Goal: Information Seeking & Learning: Learn about a topic

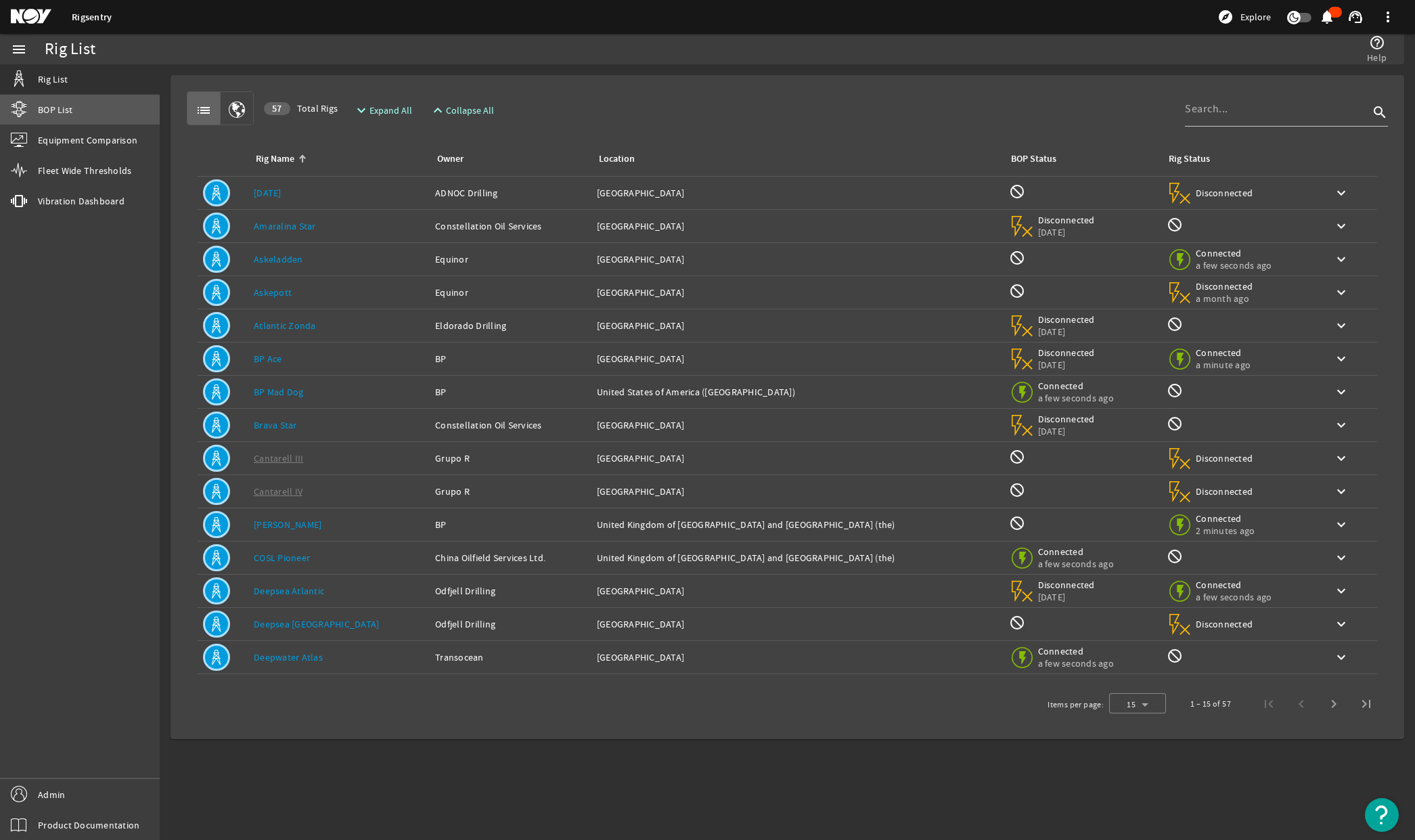
click at [60, 108] on span "BOP List" at bounding box center [55, 110] width 35 height 14
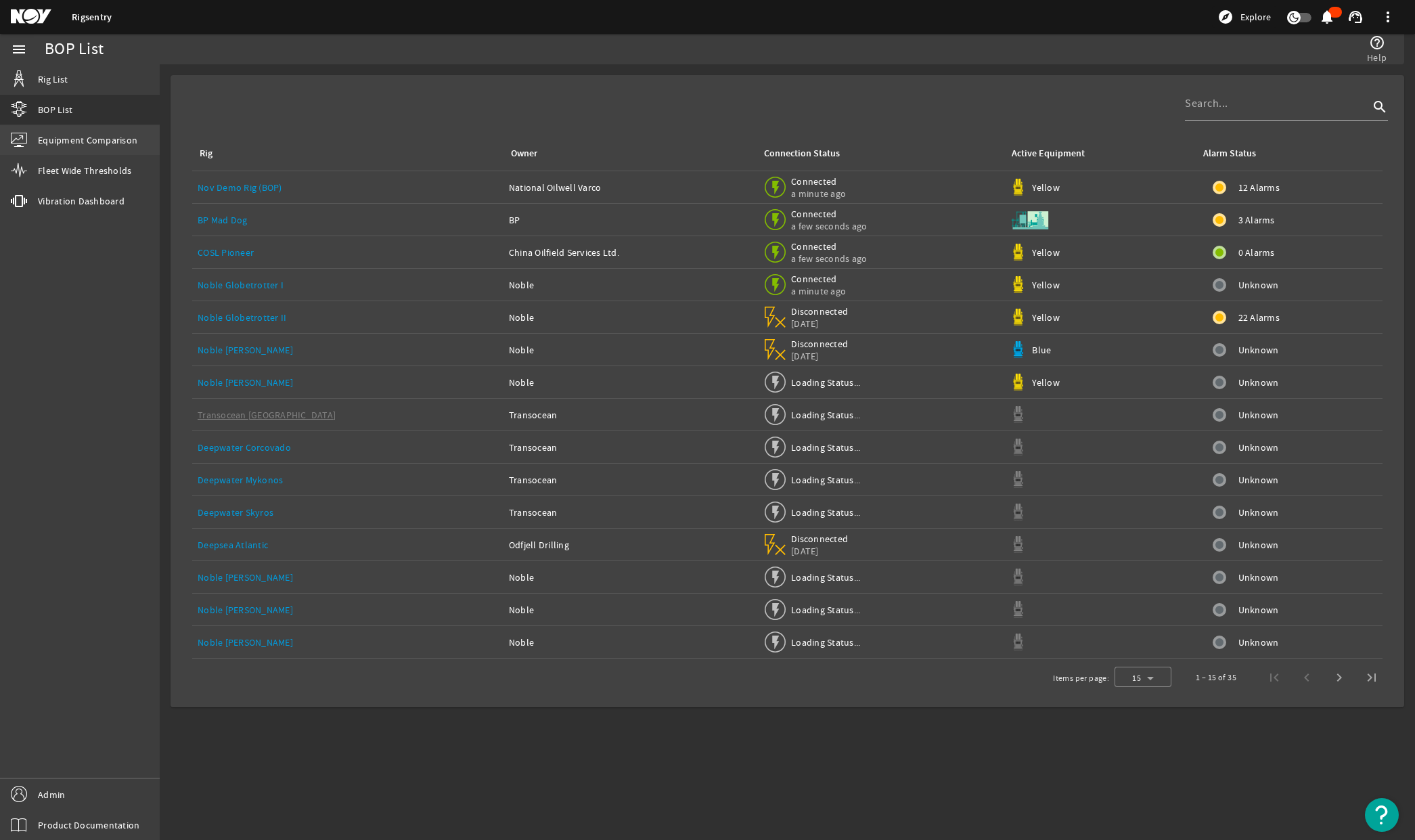
click at [63, 149] on link "Equipment Comparison" at bounding box center [80, 140] width 160 height 30
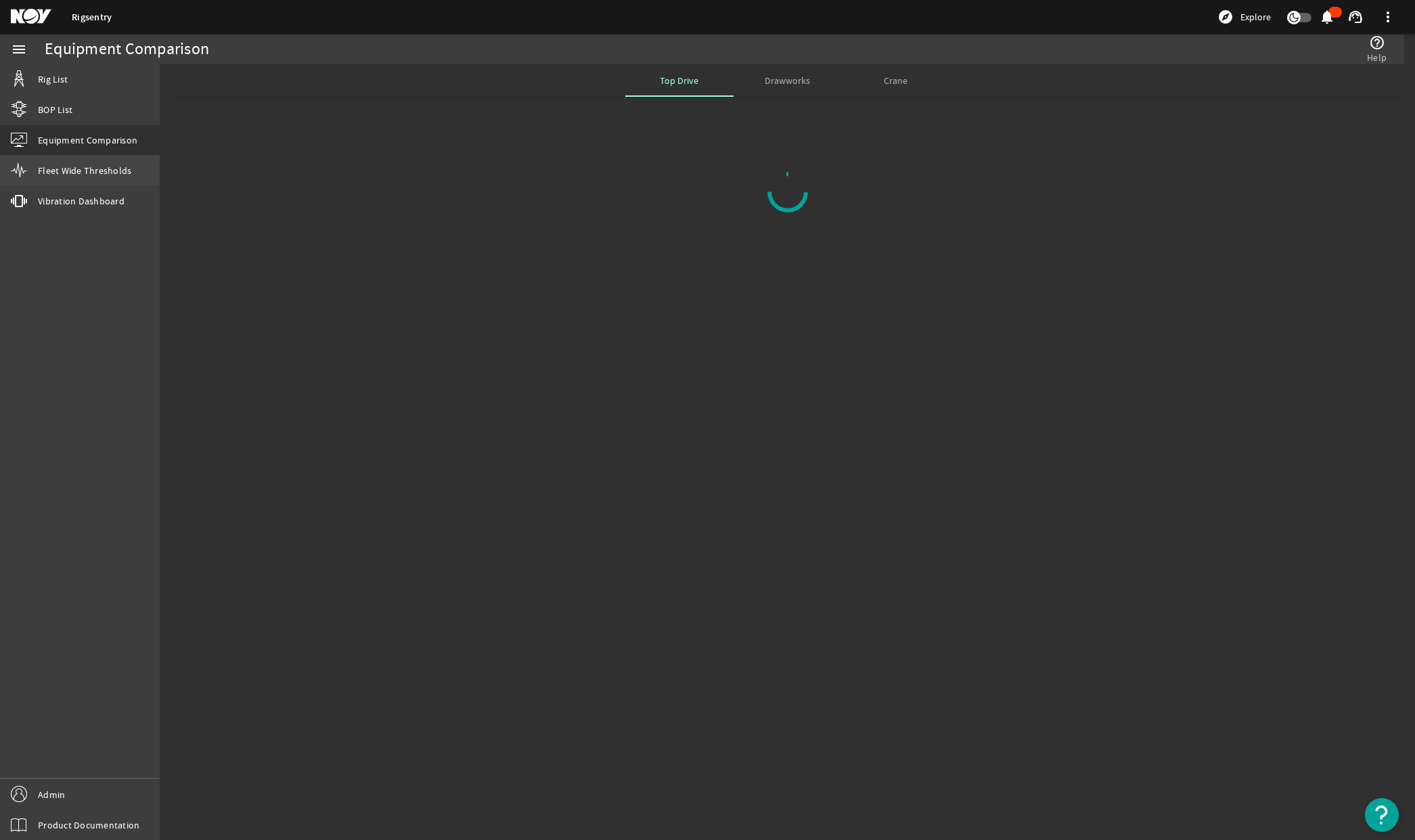
click at [58, 175] on span "Fleet Wide Thresholds" at bounding box center [84, 170] width 93 height 14
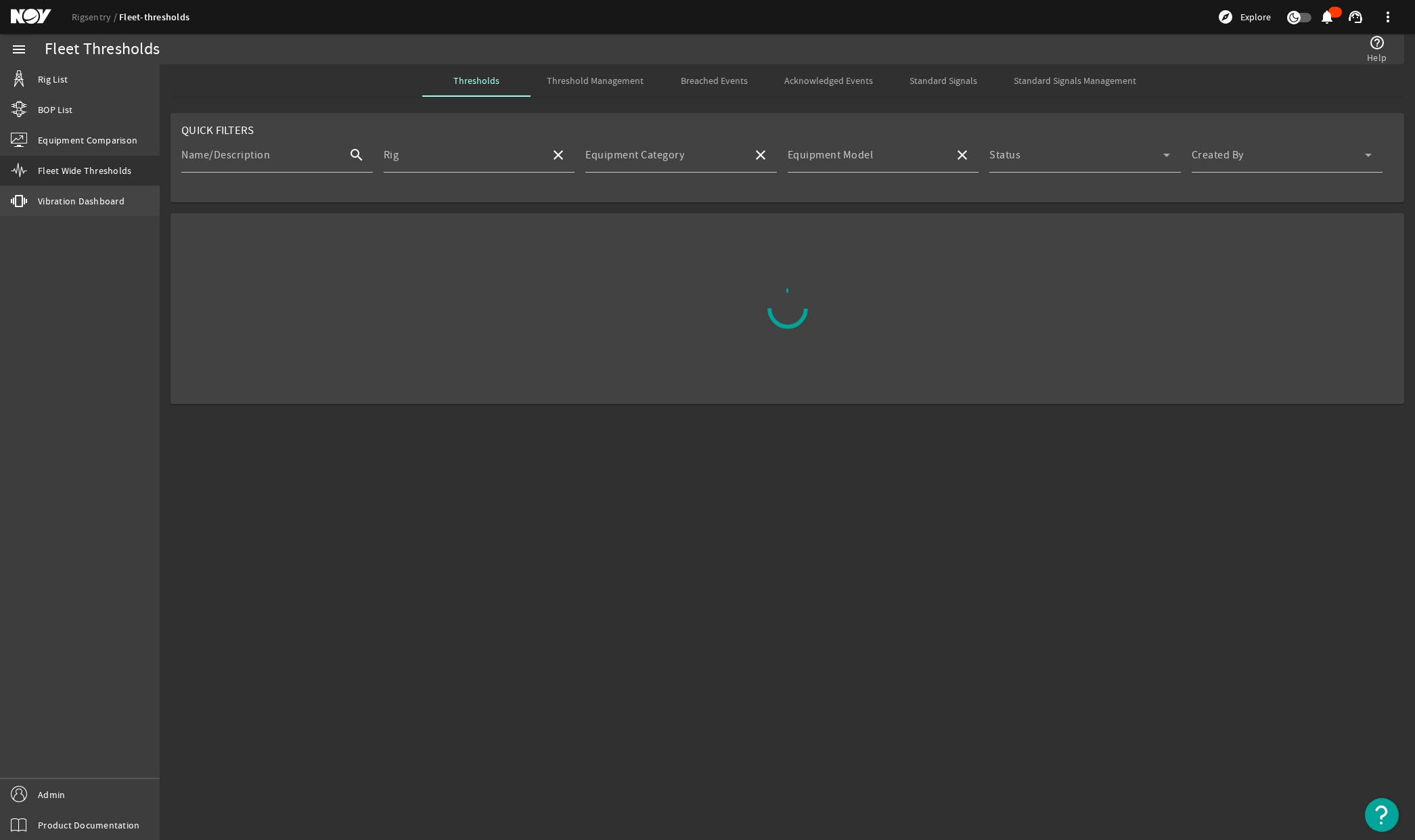
click at [58, 199] on span "Vibration Dashboard" at bounding box center [81, 201] width 87 height 14
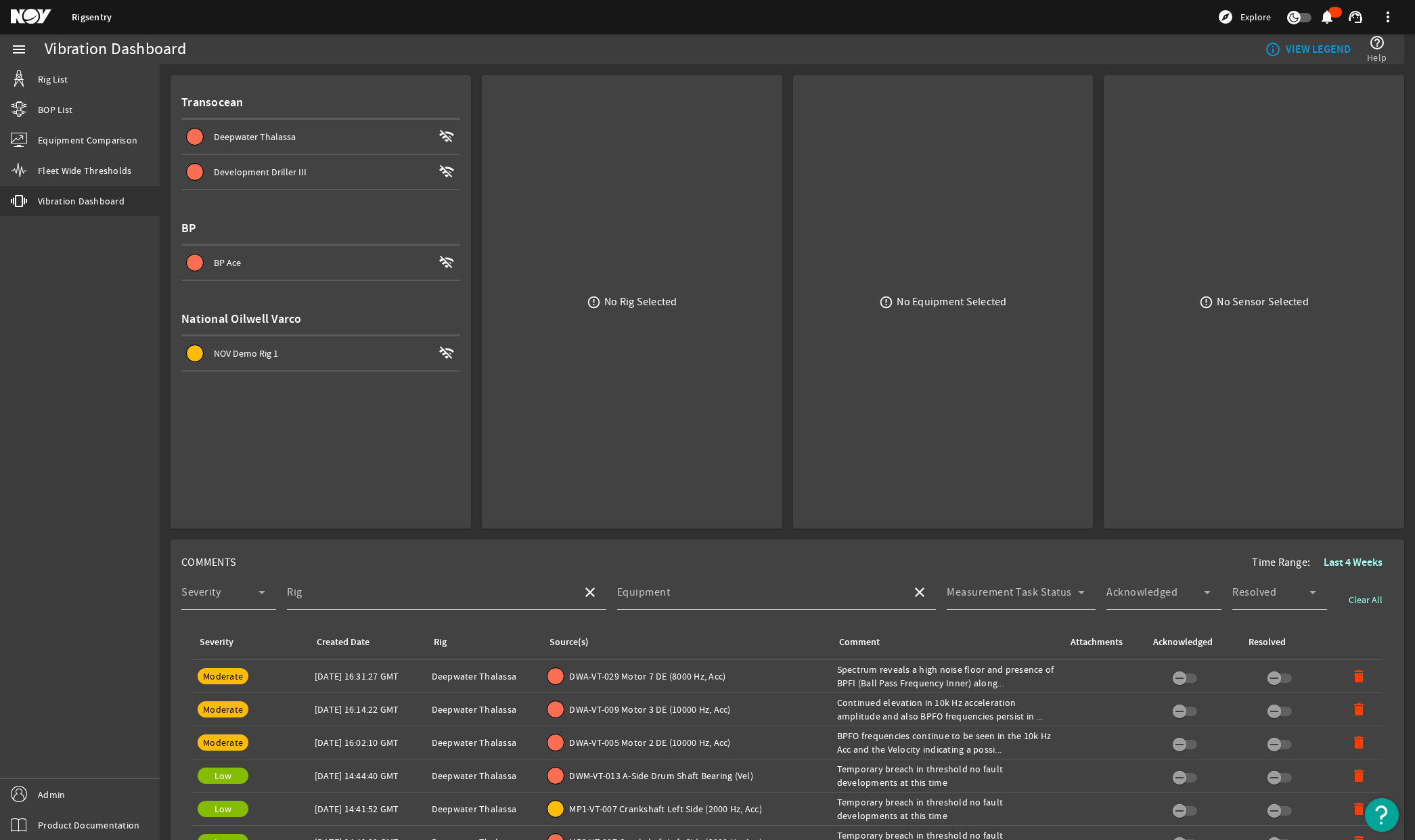
click at [252, 267] on div "BP Ace" at bounding box center [324, 262] width 219 height 14
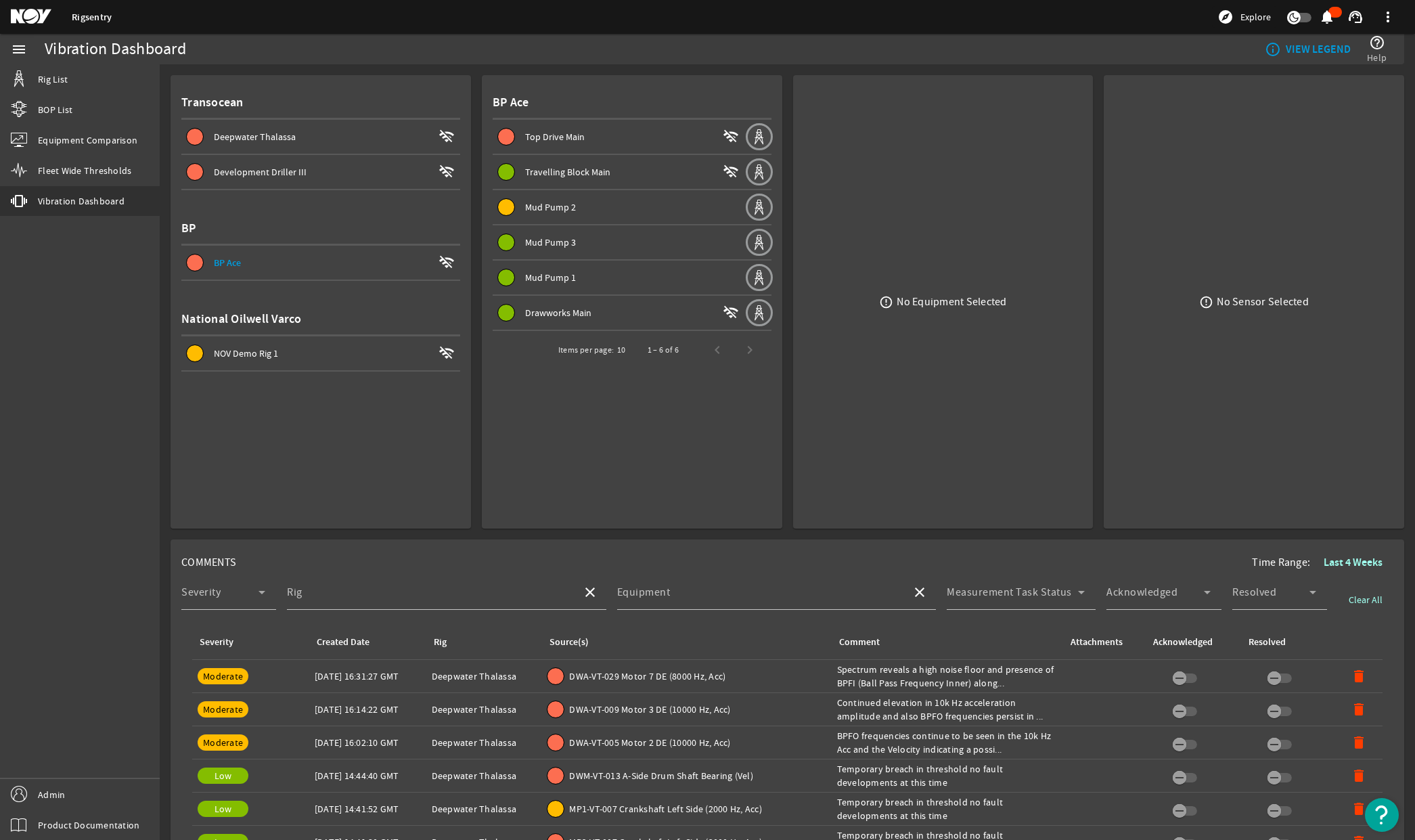
click at [565, 166] on span "Travelling Block Main" at bounding box center [568, 171] width 85 height 12
click at [573, 138] on span "Top Drive Main" at bounding box center [555, 137] width 60 height 12
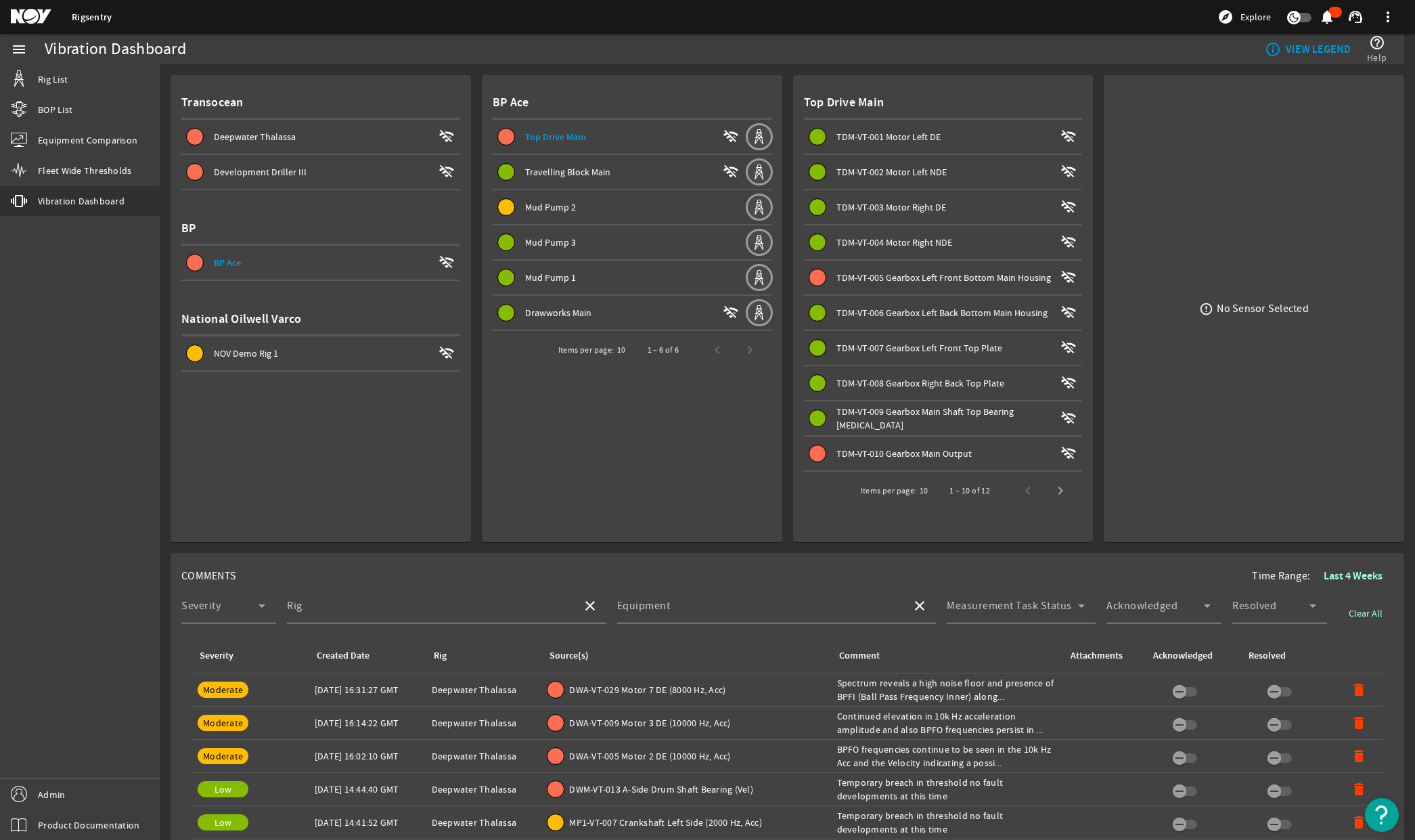
click at [36, 26] on div "Rigsentry explore Explore notifications support_agent more_vert" at bounding box center [707, 17] width 1415 height 34
click at [35, 11] on mat-icon at bounding box center [41, 16] width 61 height 16
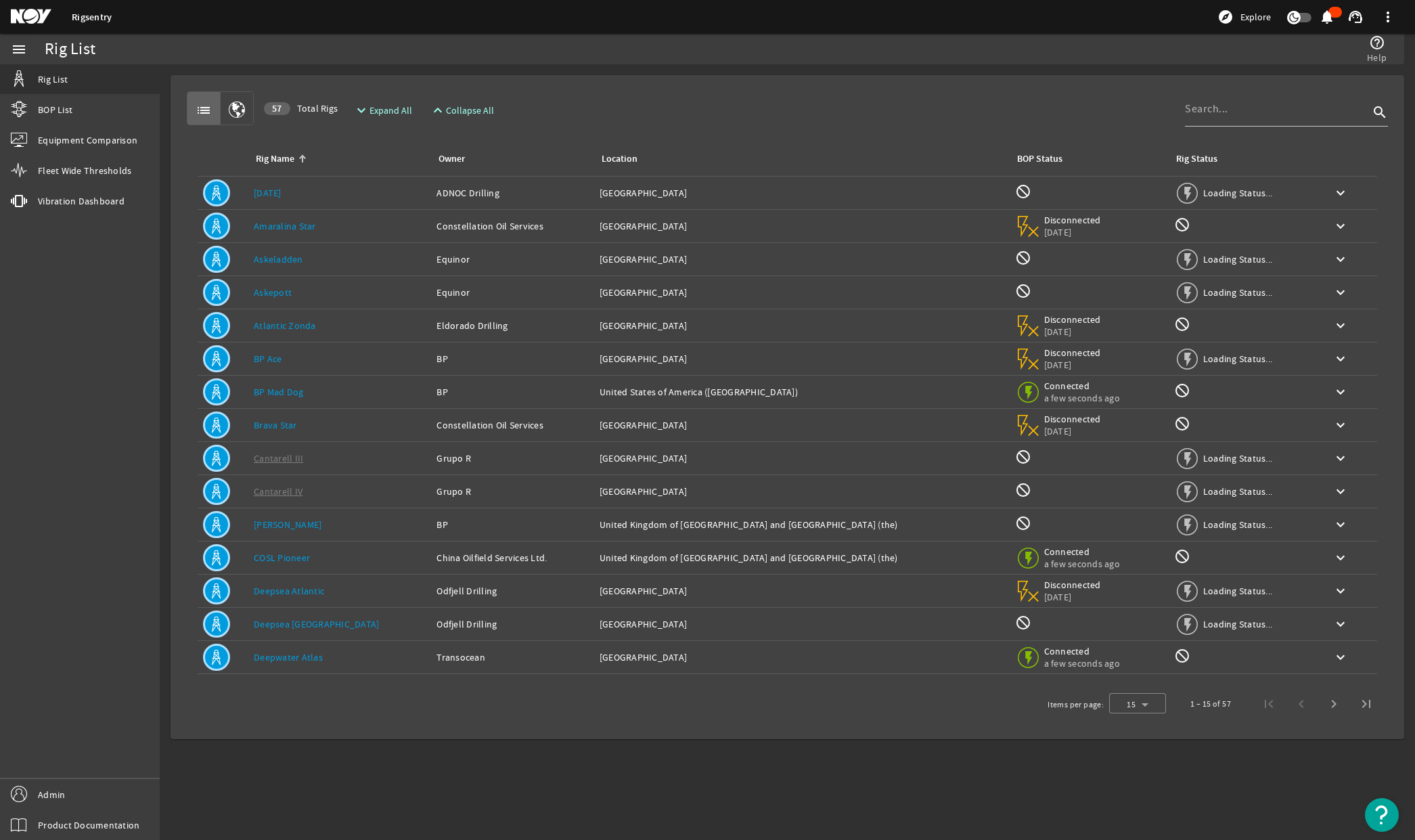
click at [275, 192] on link "[DATE]" at bounding box center [267, 193] width 28 height 12
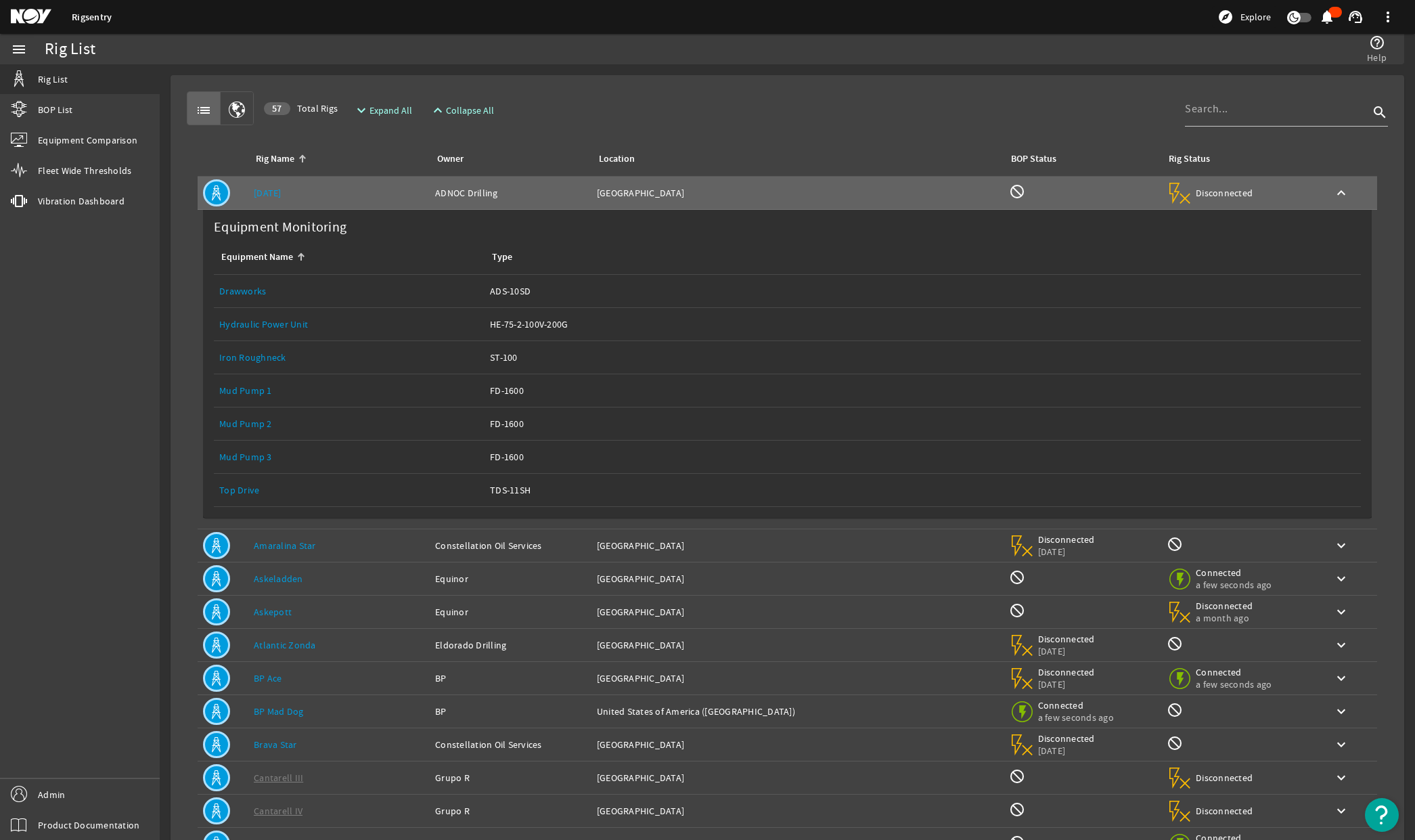
click at [235, 487] on link "Top Drive" at bounding box center [239, 489] width 40 height 12
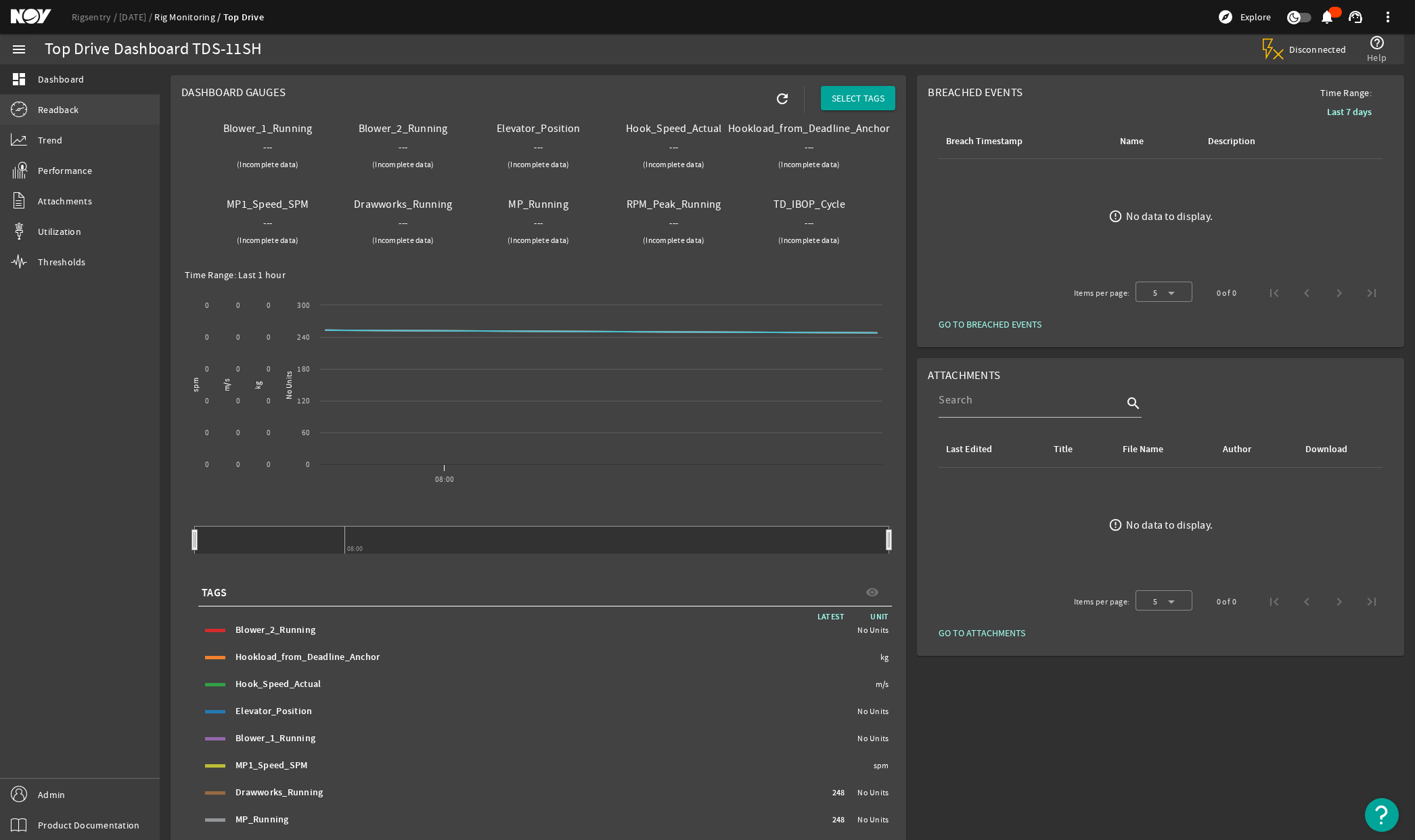
click at [63, 117] on link "Readback" at bounding box center [80, 110] width 160 height 30
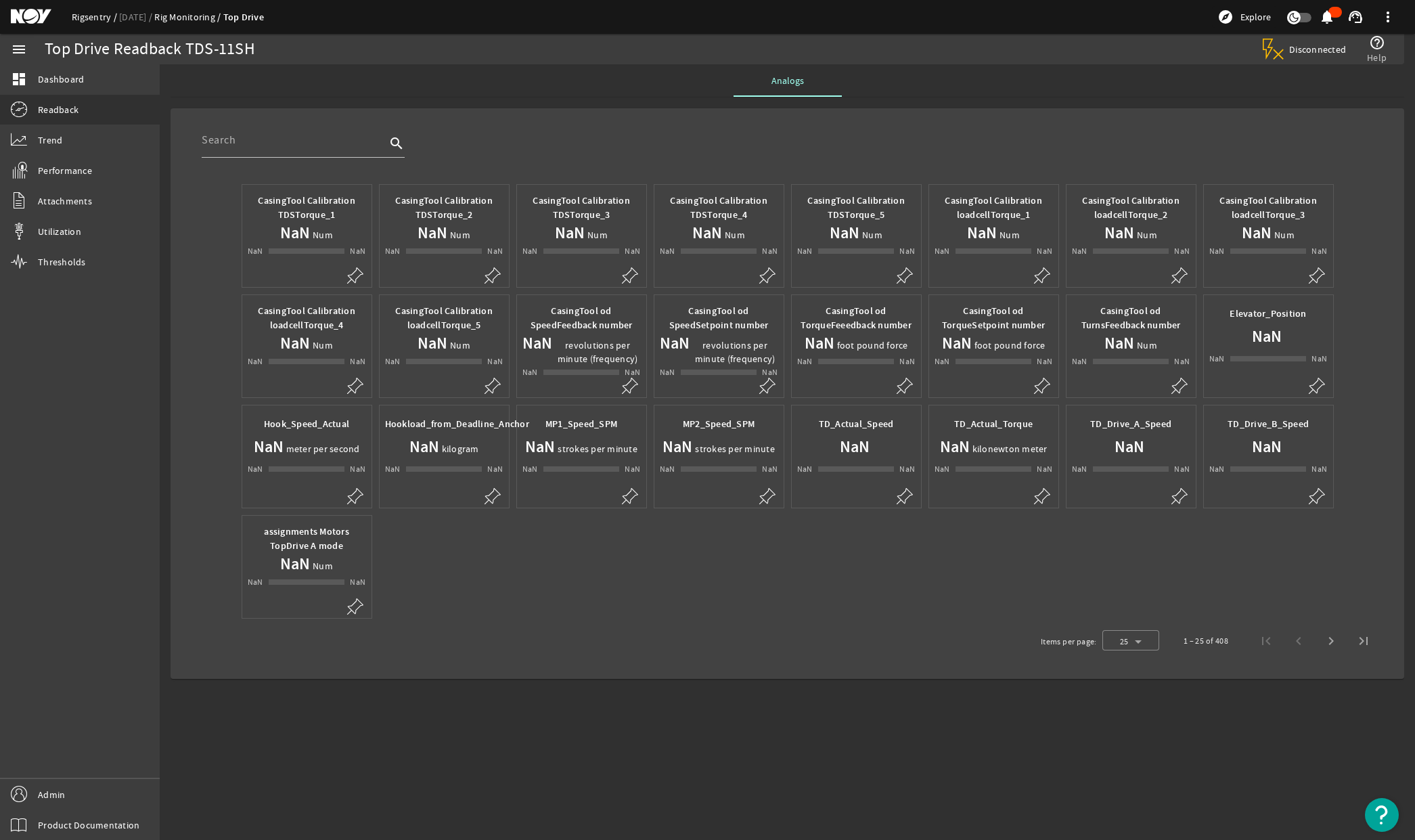
click at [91, 21] on link "Rigsentry" at bounding box center [95, 16] width 48 height 12
click at [1118, 639] on div at bounding box center [1131, 641] width 57 height 33
click at [1133, 775] on mat-option "50" at bounding box center [1131, 774] width 57 height 33
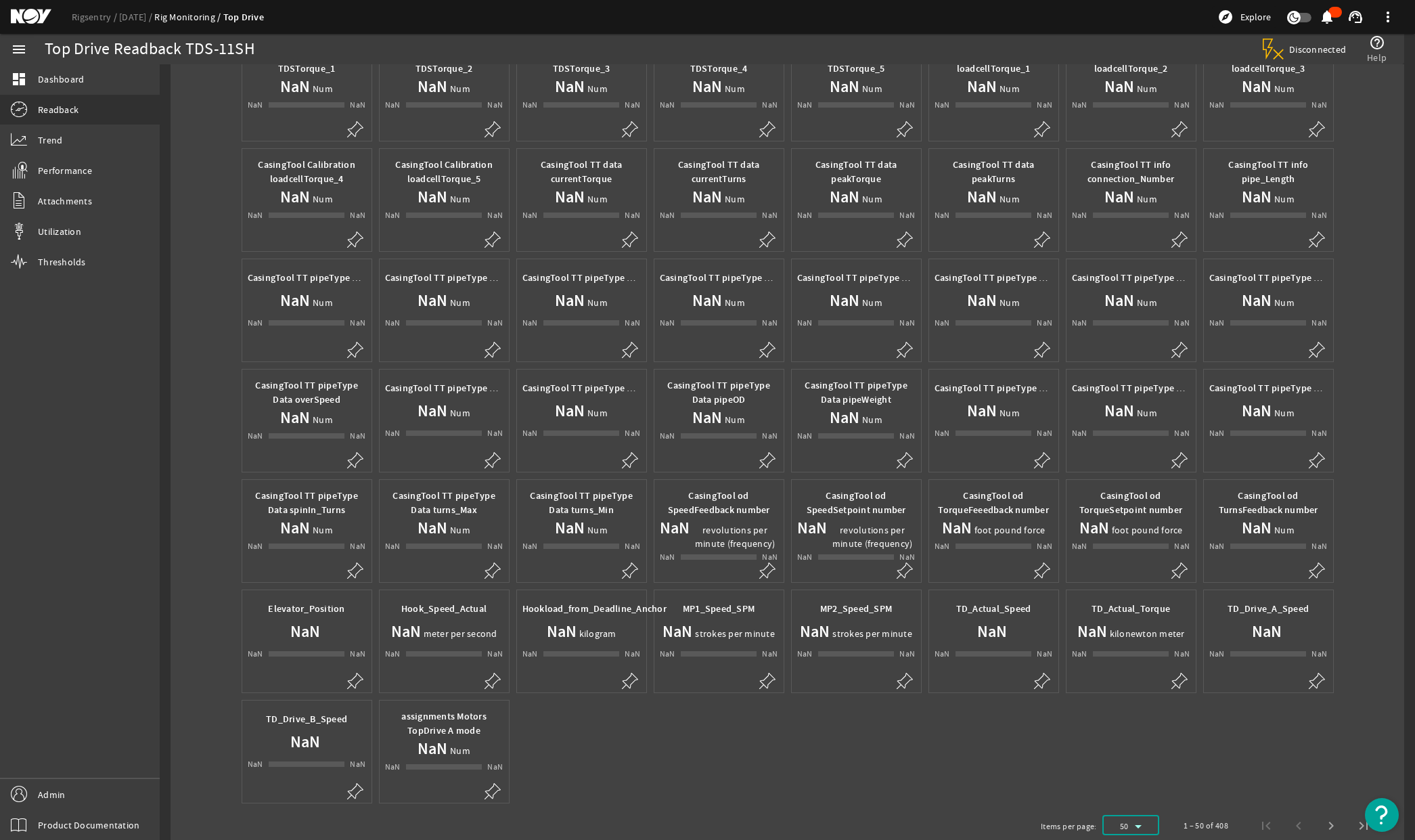
scroll to position [181, 0]
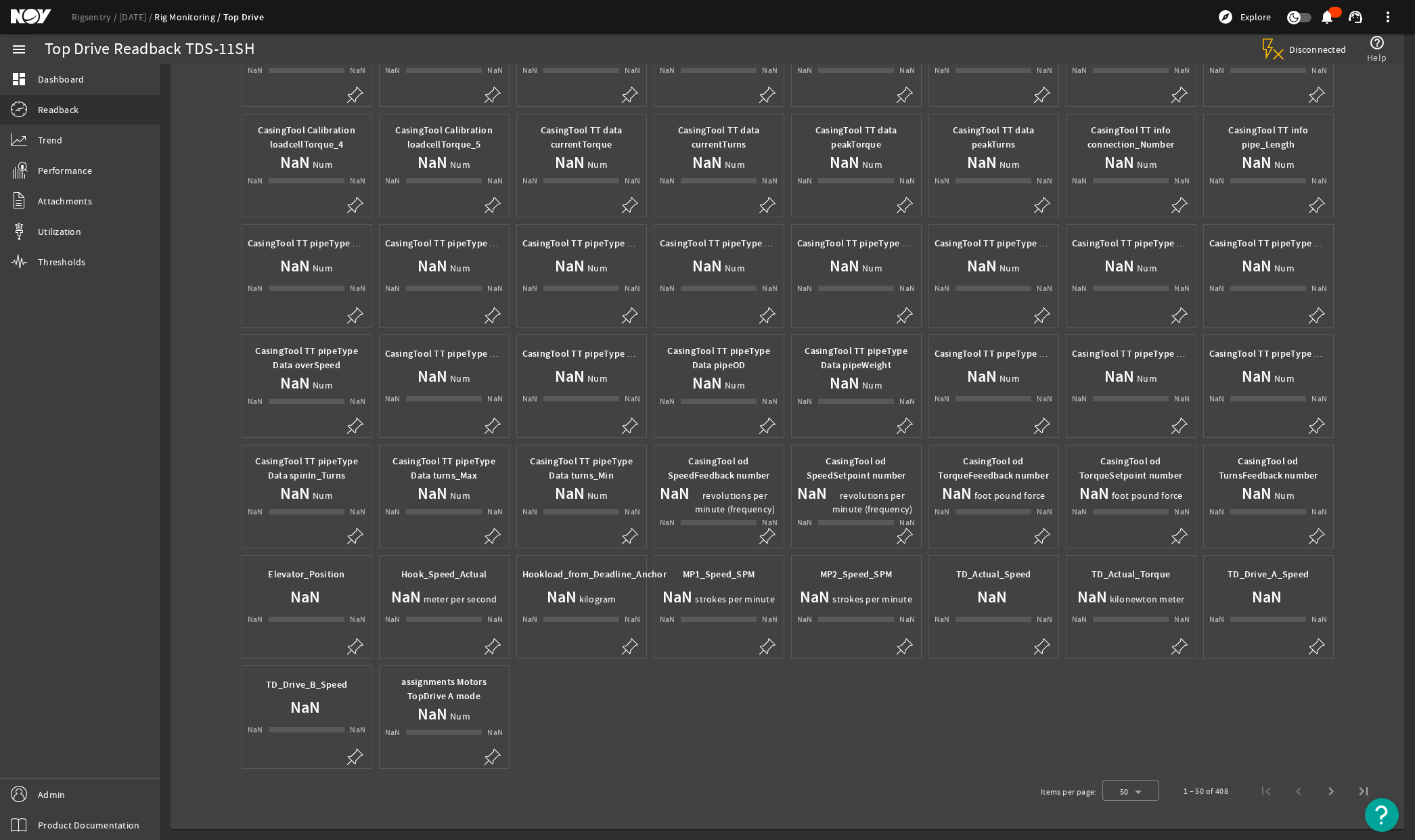
drag, startPoint x: 952, startPoint y: 570, endPoint x: 1026, endPoint y: 575, distance: 74.2
click at [1026, 575] on span "TD_Actual_Speed" at bounding box center [994, 574] width 118 height 14
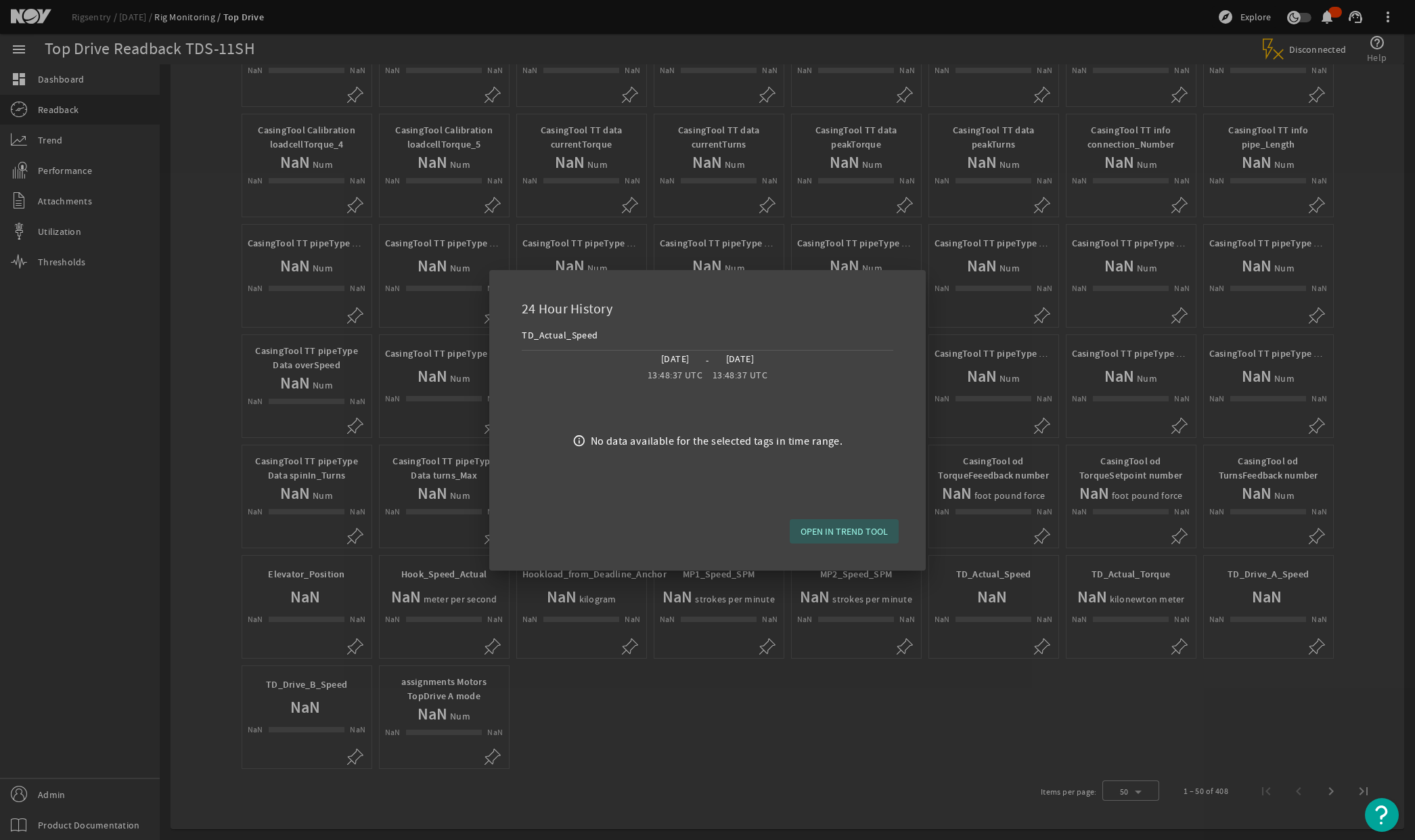
click at [871, 671] on div at bounding box center [707, 420] width 1415 height 840
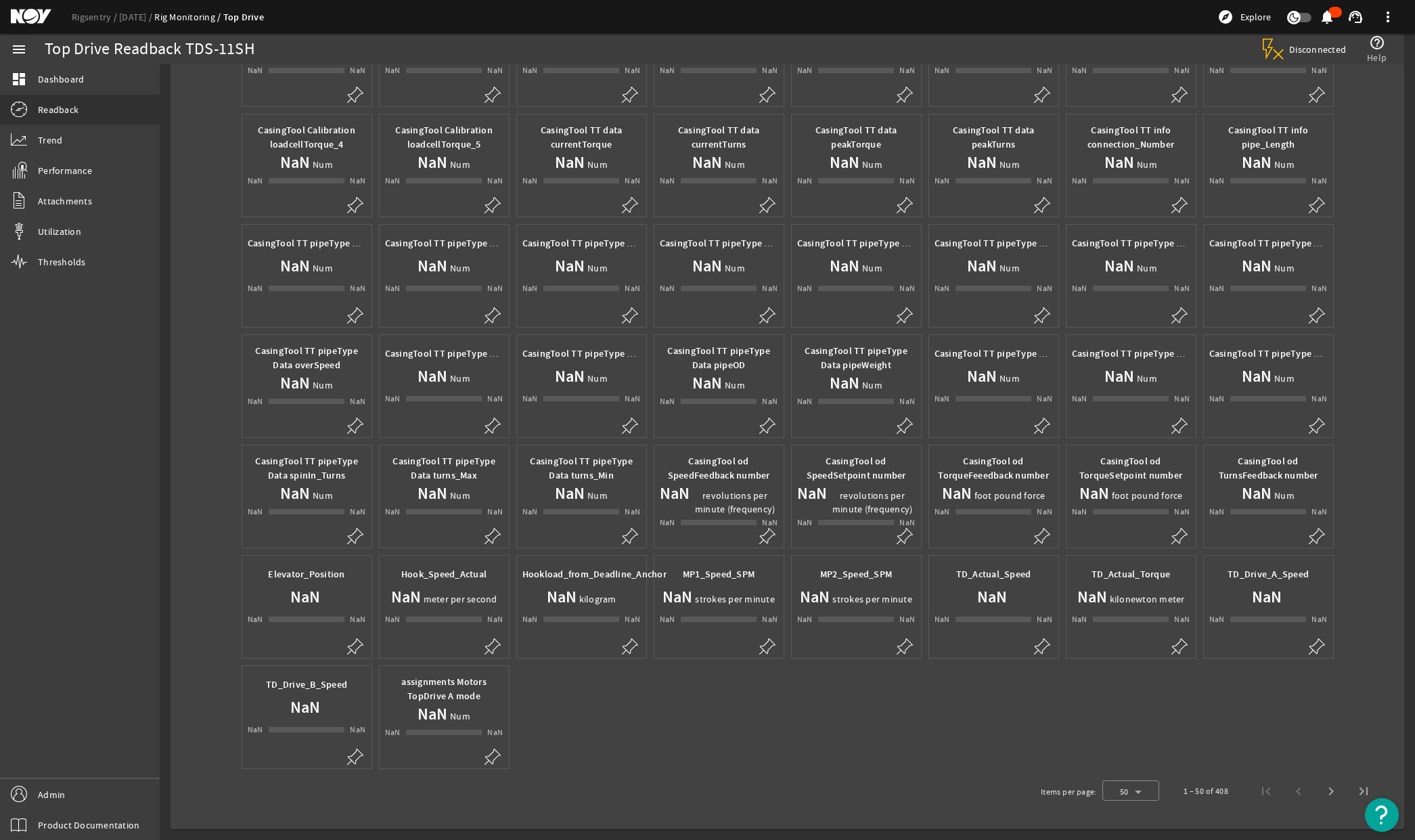
drag, startPoint x: 1035, startPoint y: 573, endPoint x: 952, endPoint y: 566, distance: 83.3
click at [952, 567] on span "TD_Actual_Speed" at bounding box center [994, 574] width 118 height 14
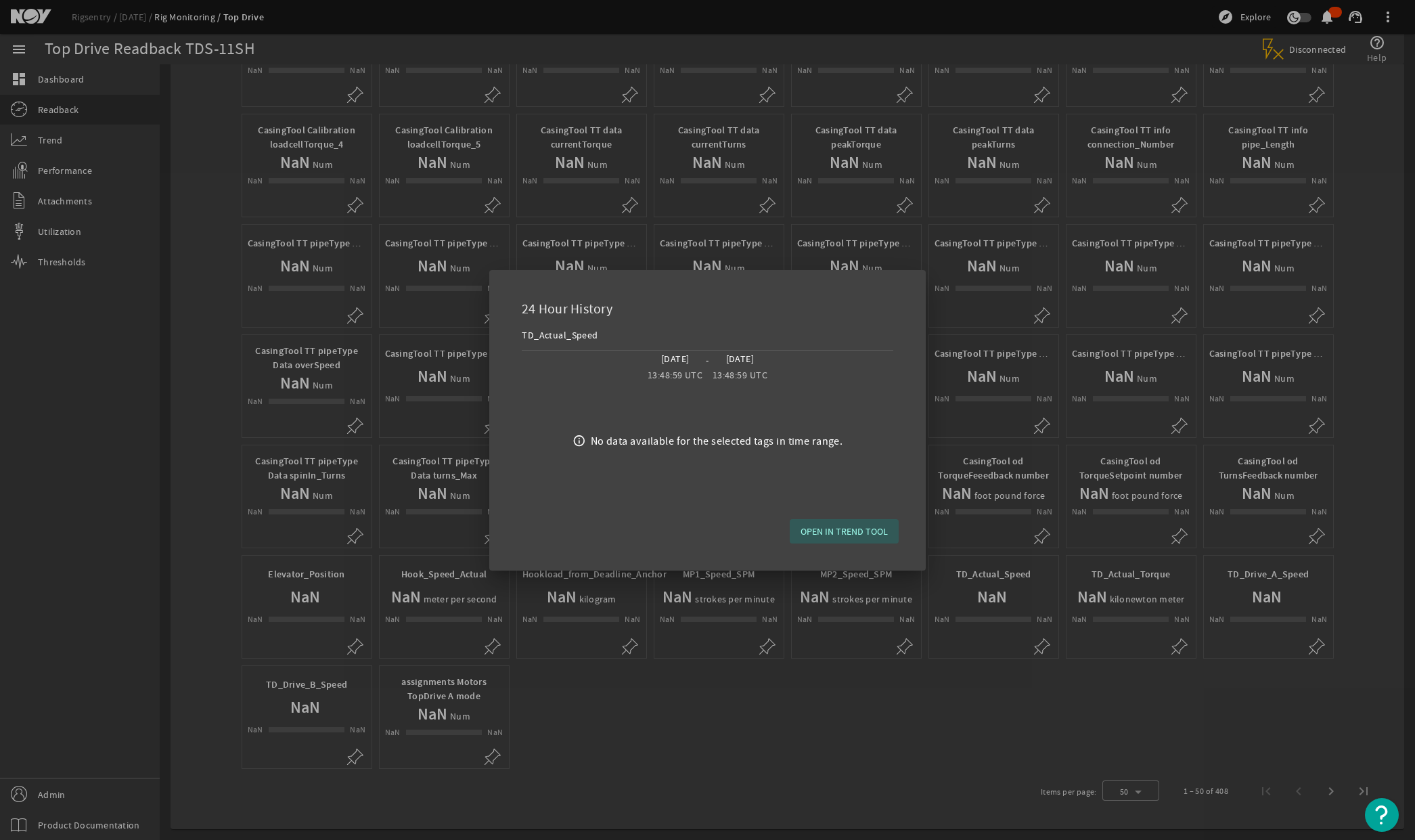
click at [990, 701] on div at bounding box center [707, 420] width 1415 height 840
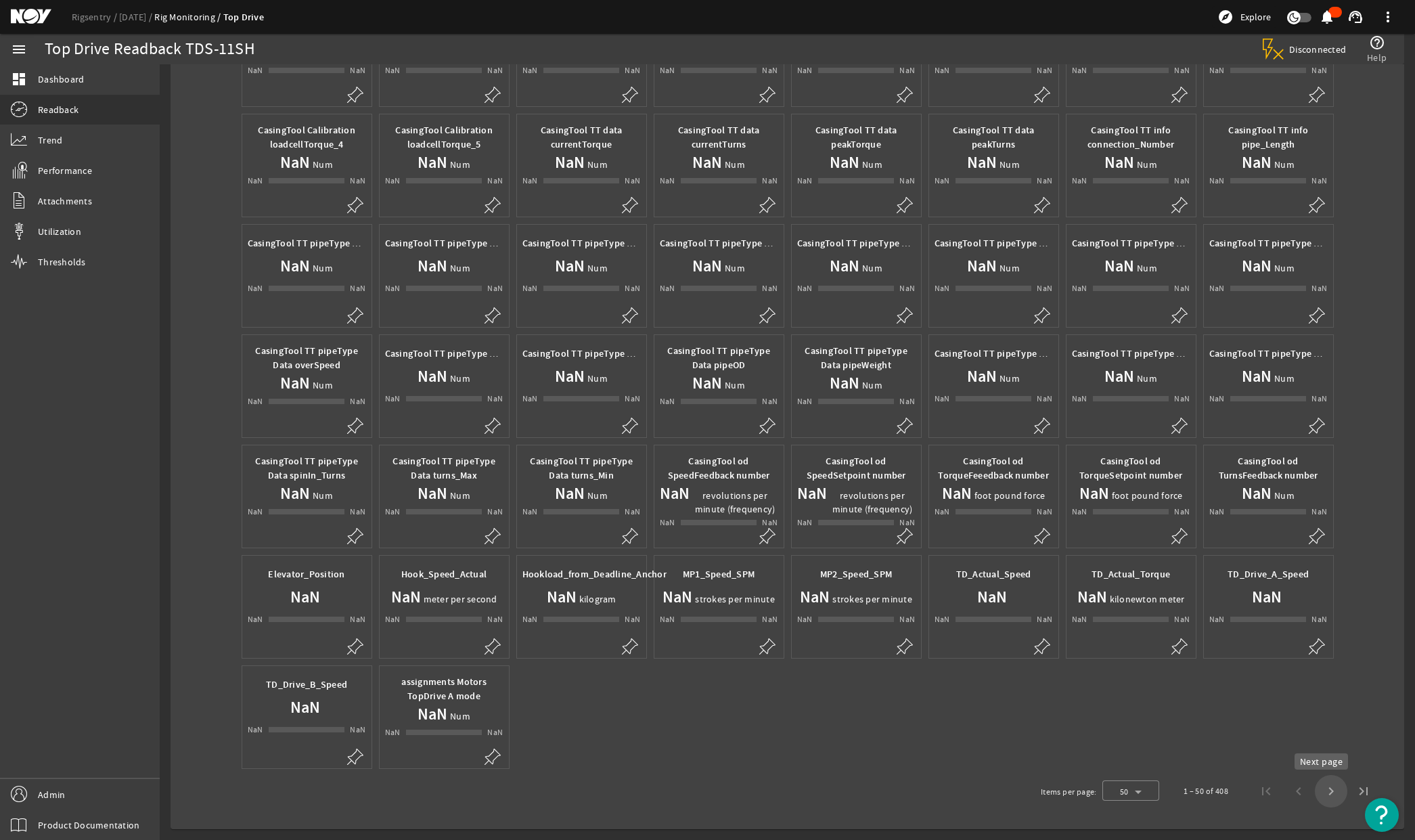
click at [1320, 792] on span "Next page" at bounding box center [1331, 791] width 33 height 33
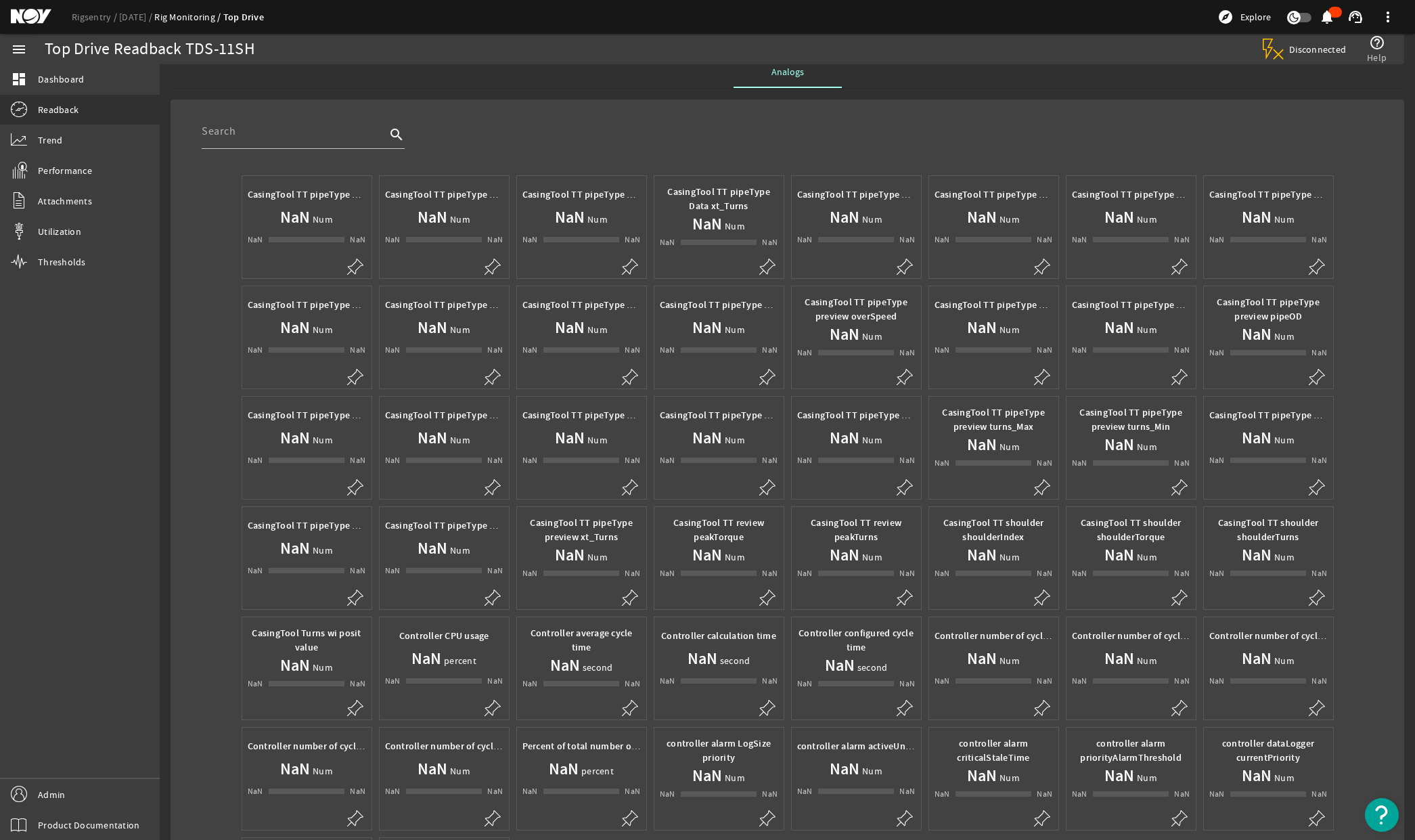
scroll to position [0, 0]
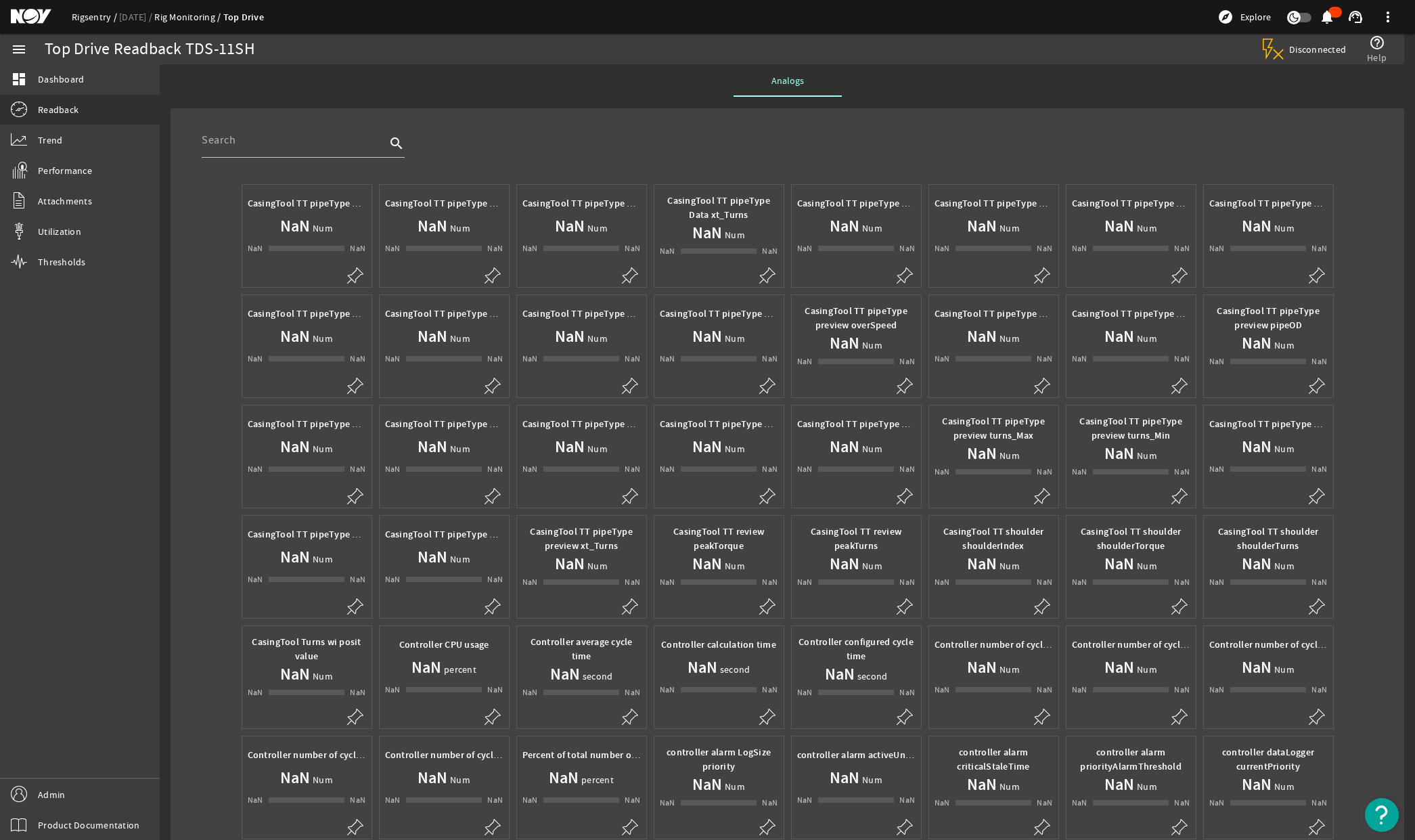
click at [90, 21] on link "Rigsentry" at bounding box center [95, 16] width 48 height 12
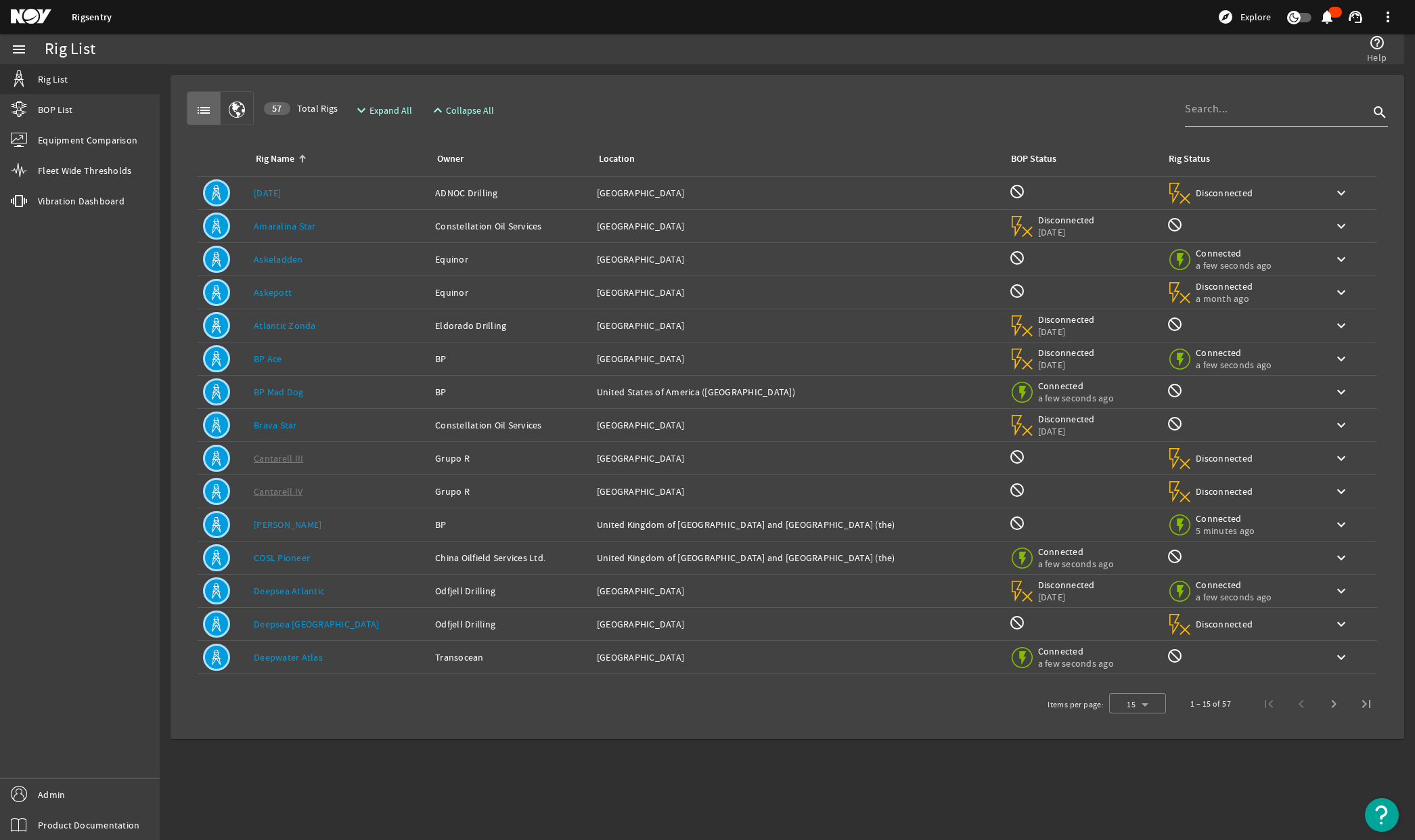
click at [1286, 114] on input at bounding box center [1277, 109] width 184 height 16
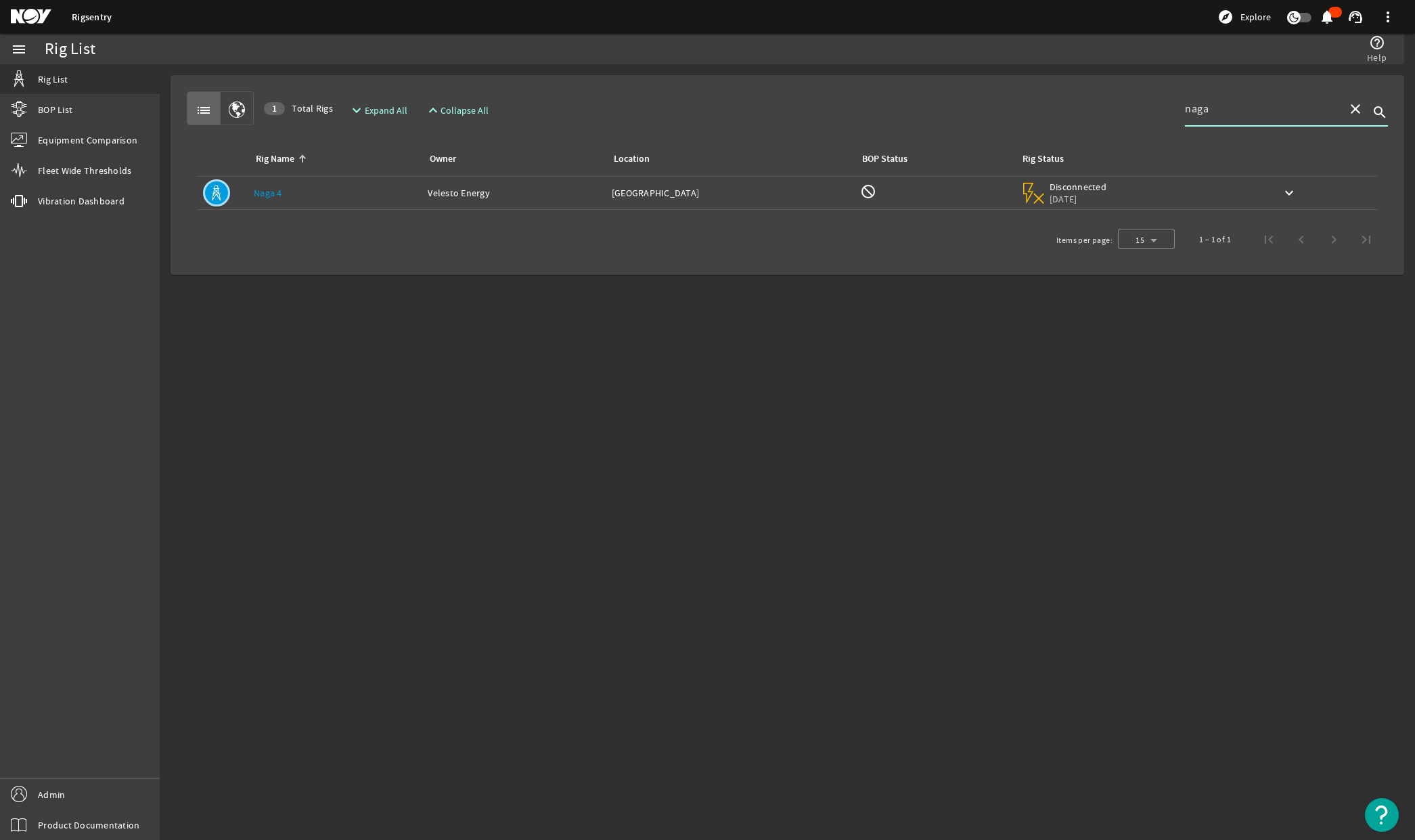
type input "naga"
click at [264, 197] on link "Naga 4" at bounding box center [268, 193] width 28 height 12
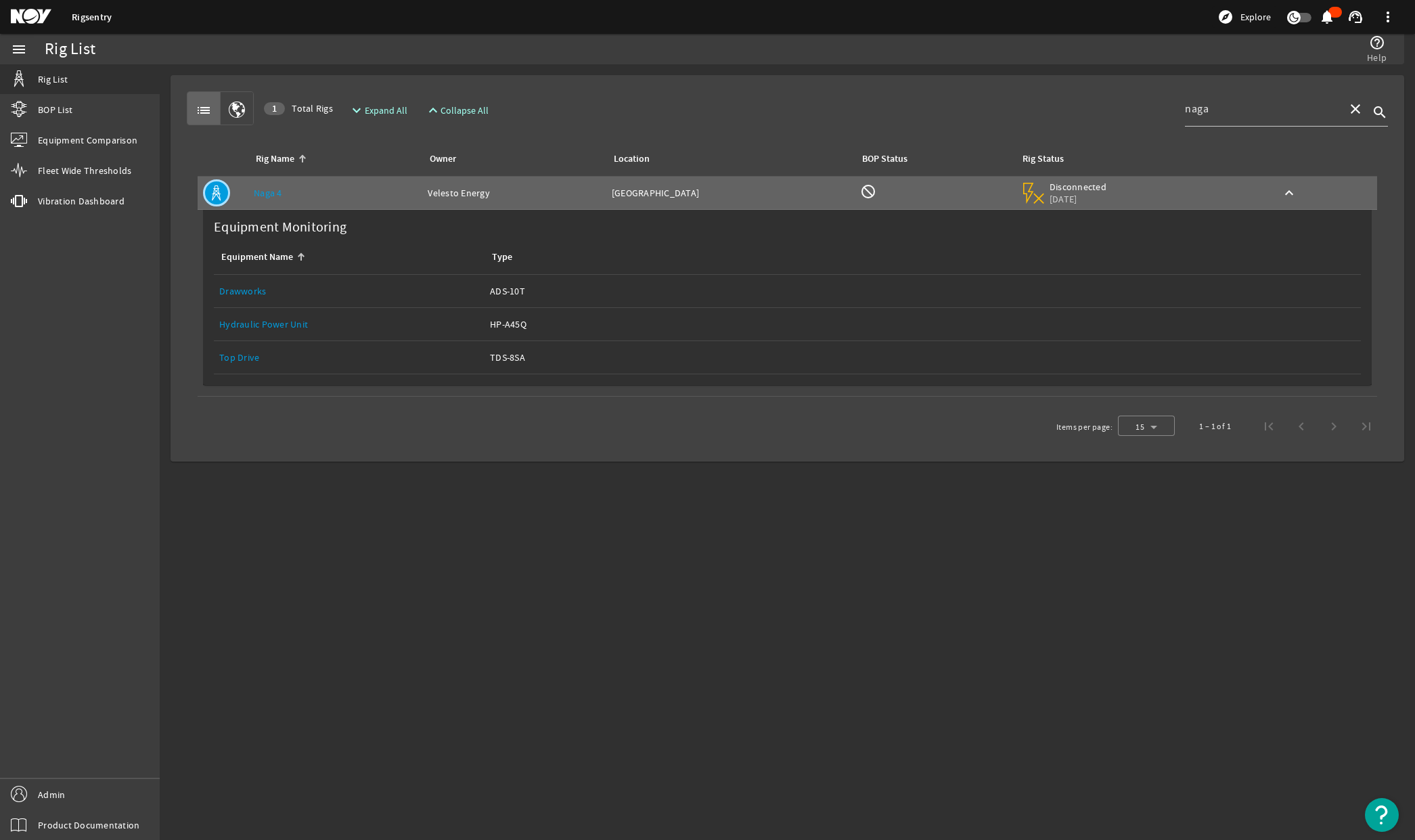
click at [239, 360] on link "Top Drive" at bounding box center [239, 357] width 40 height 12
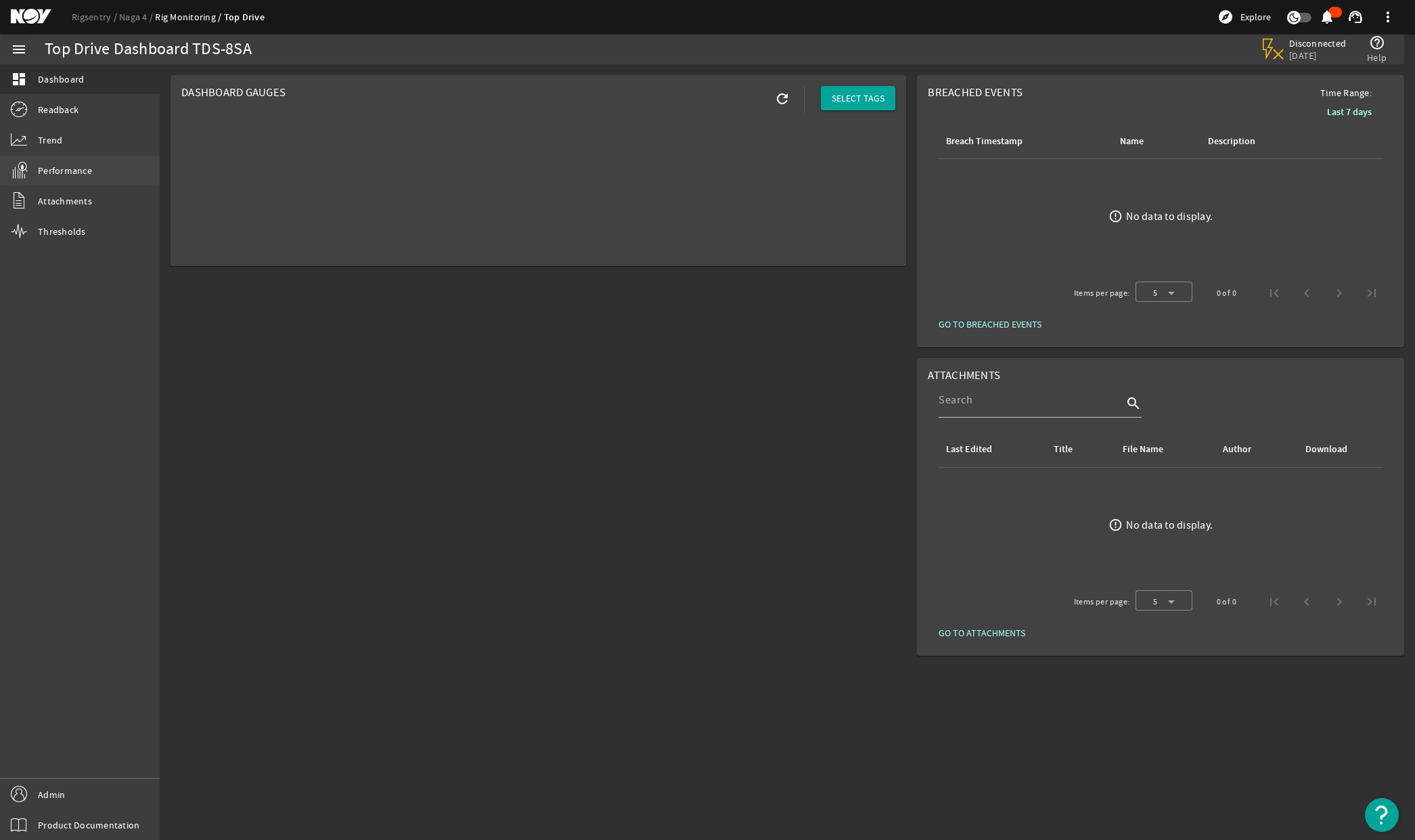
click at [63, 174] on span "Performance" at bounding box center [65, 170] width 54 height 14
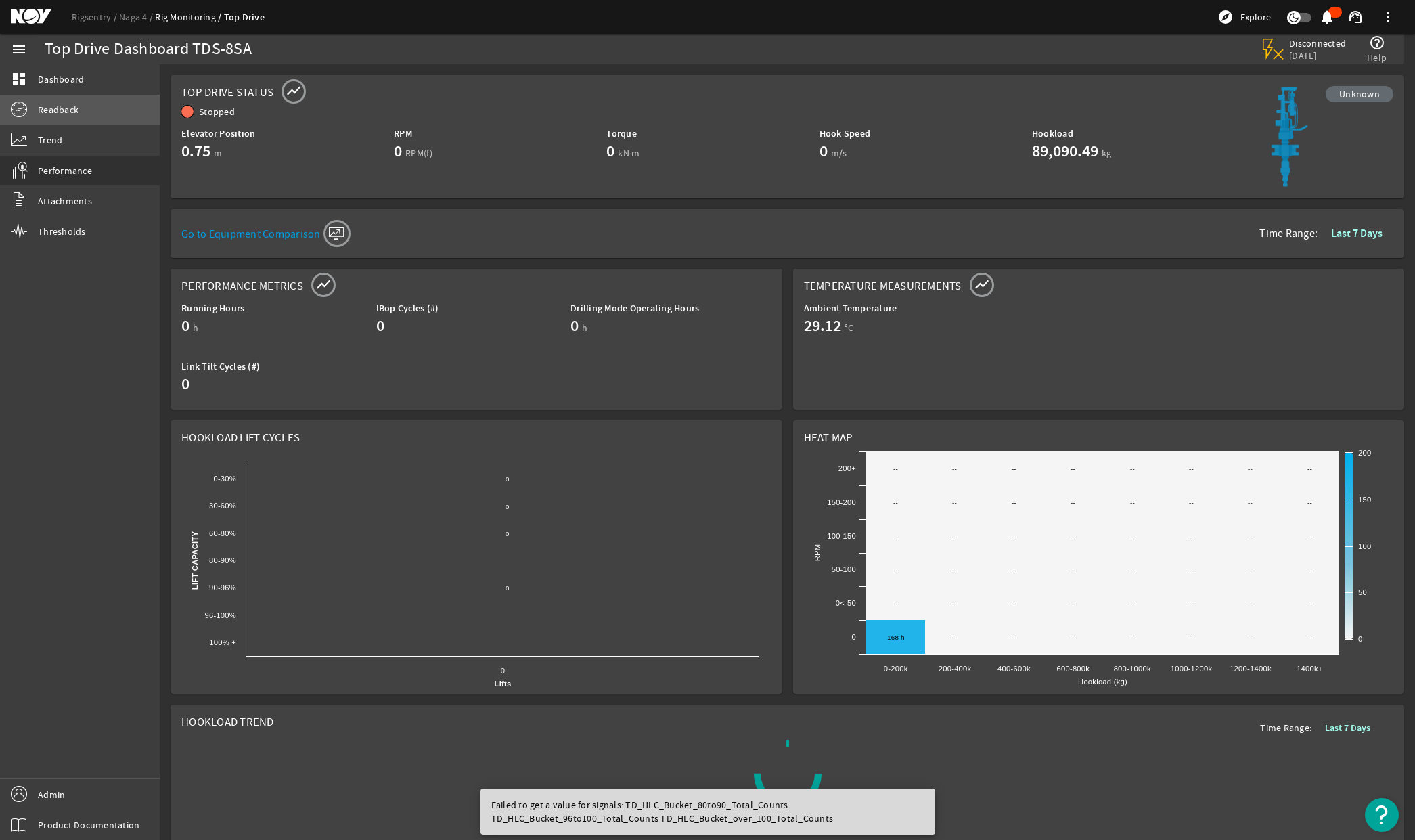
click at [58, 116] on span "Readback" at bounding box center [58, 110] width 41 height 14
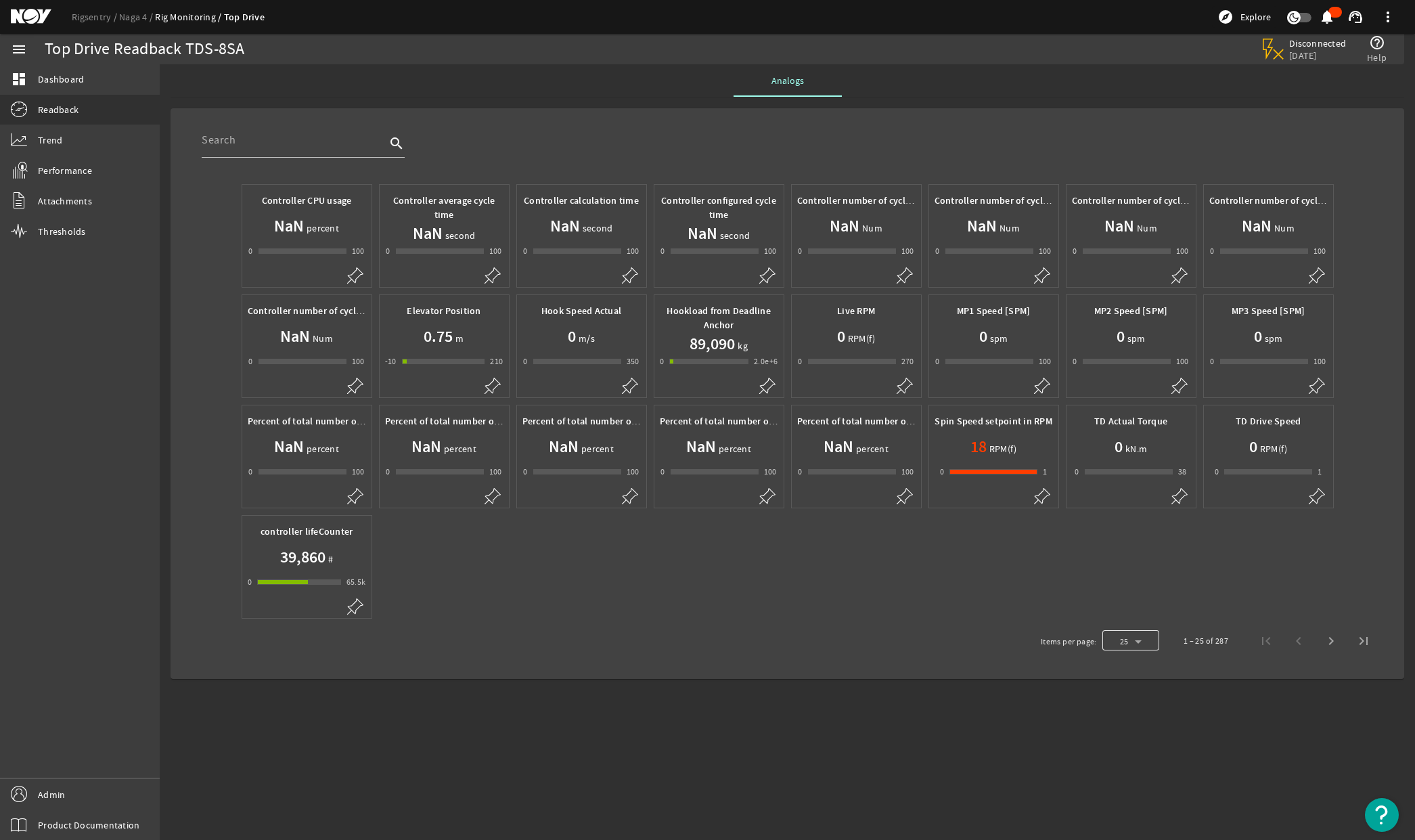
click at [1150, 639] on div at bounding box center [1131, 641] width 57 height 33
click at [1115, 787] on mat-option "50" at bounding box center [1131, 774] width 57 height 33
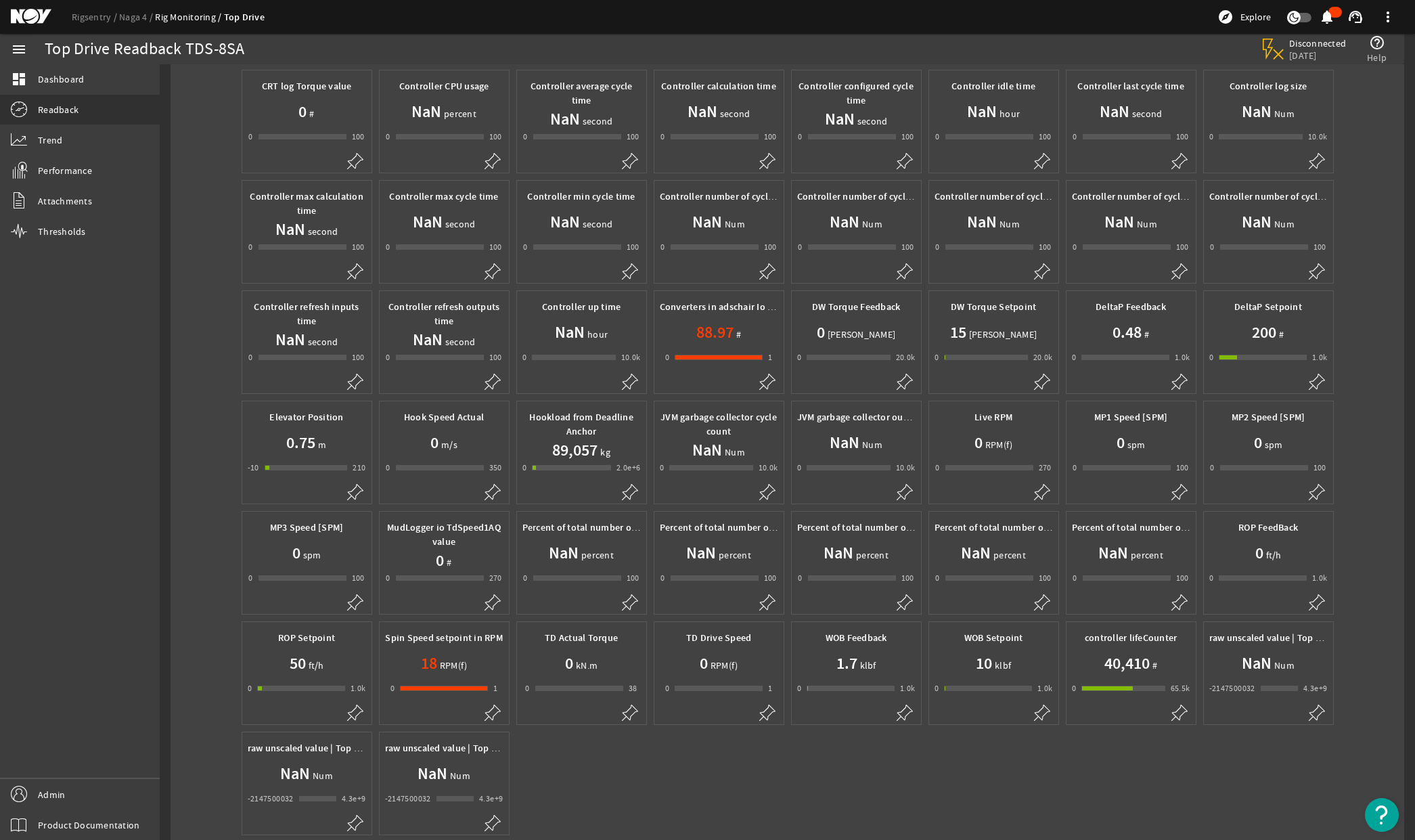
scroll to position [181, 0]
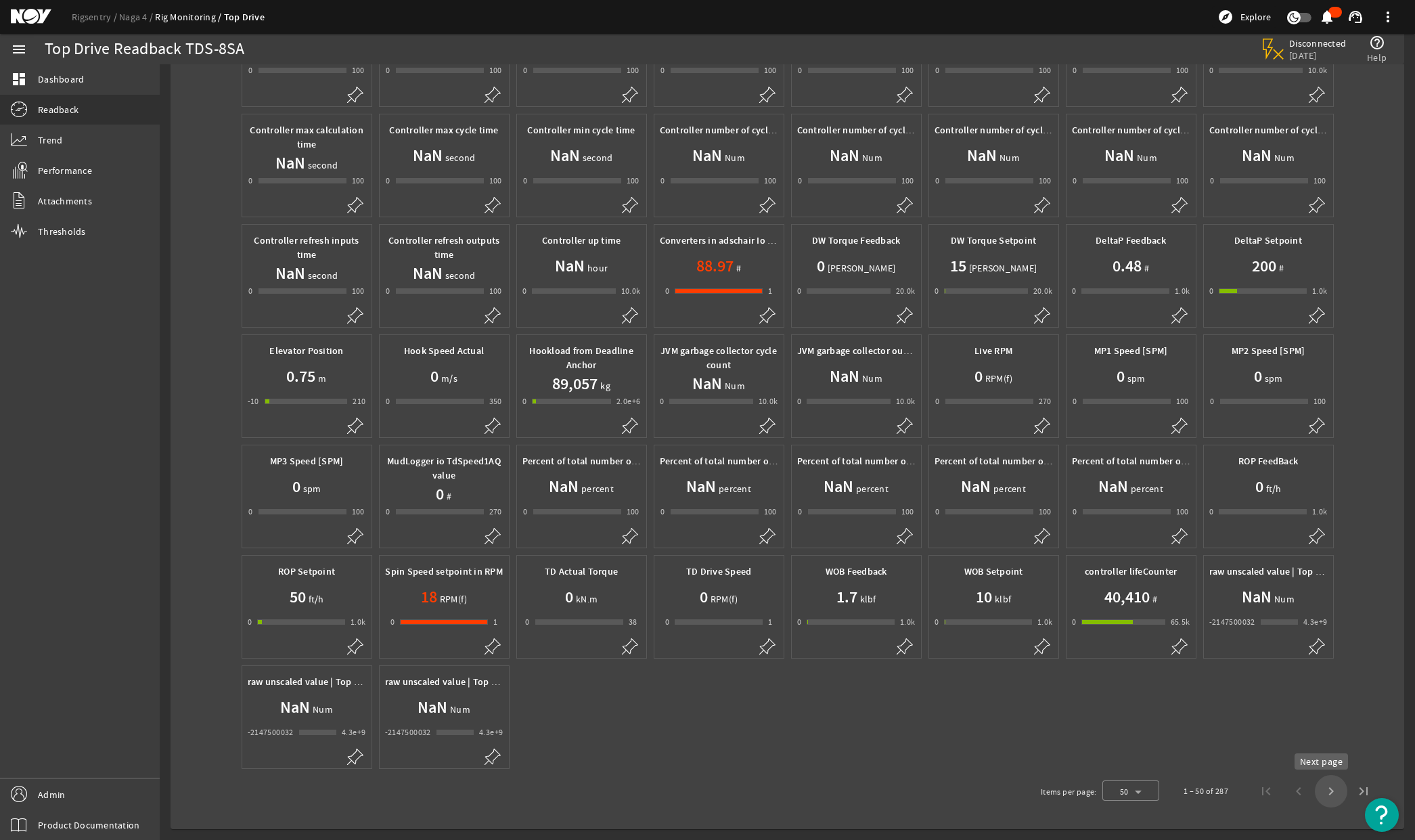
click at [1323, 792] on span "Next page" at bounding box center [1331, 791] width 33 height 33
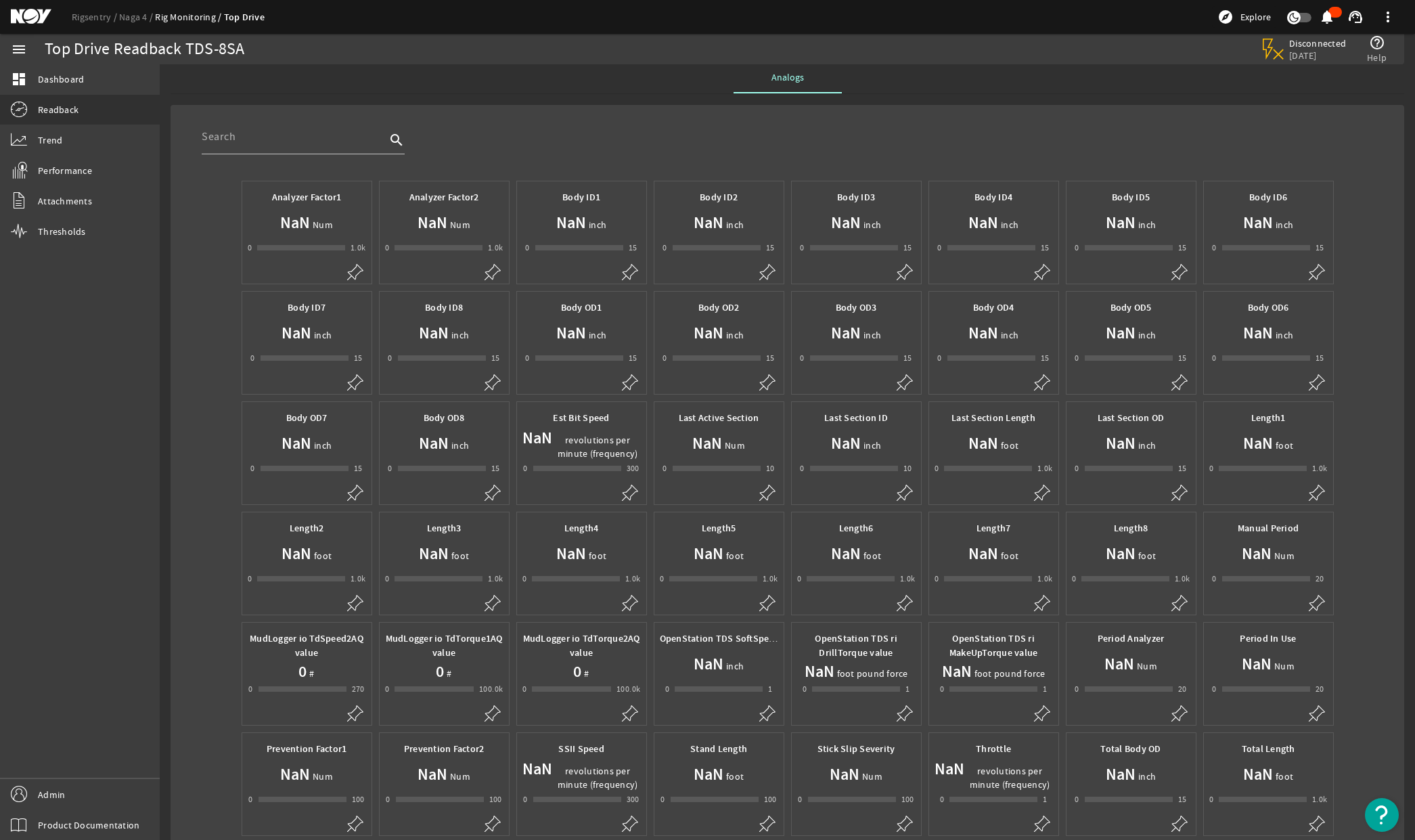
scroll to position [0, 0]
click at [129, 15] on link "Naga 4" at bounding box center [137, 16] width 36 height 12
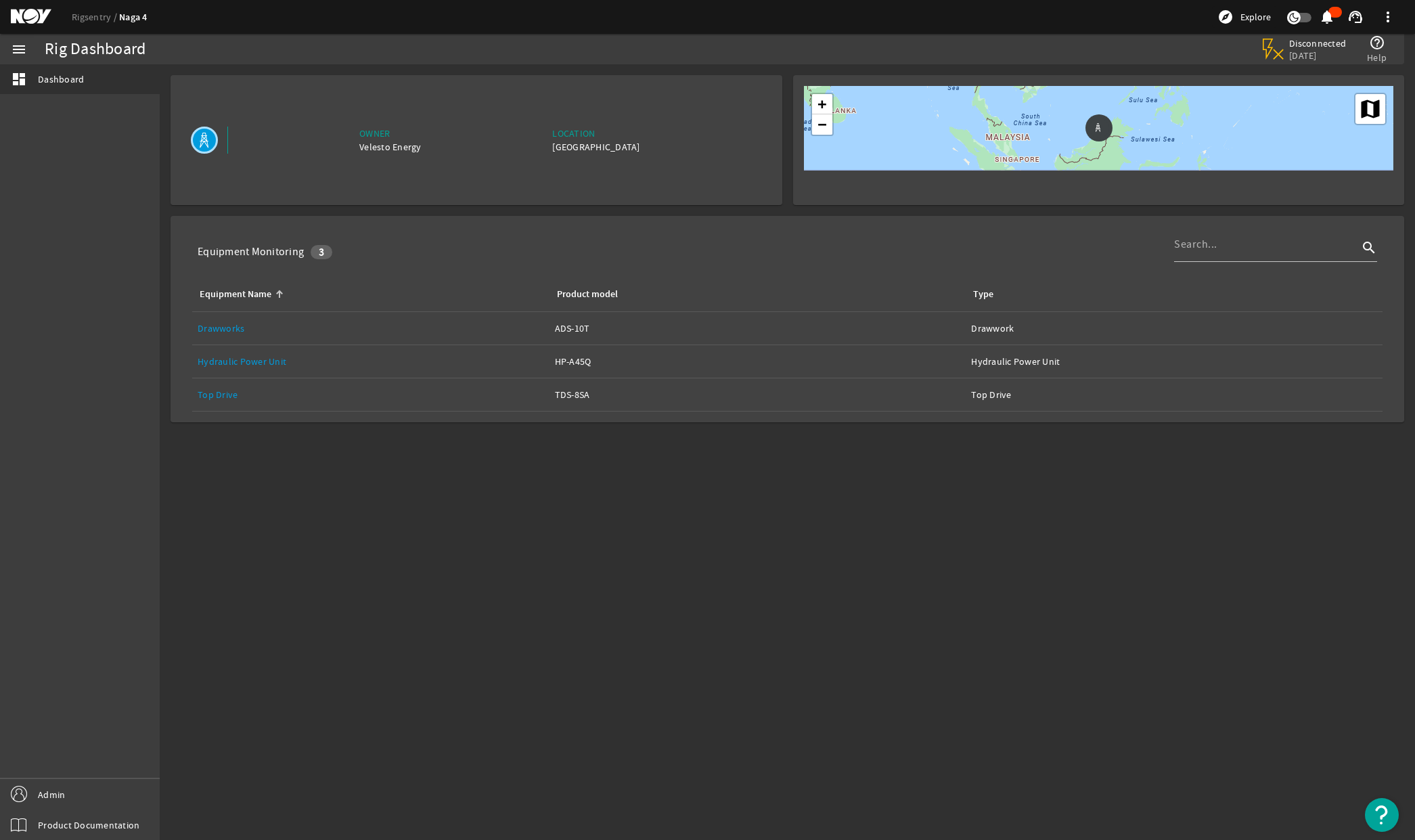
click at [39, 16] on mat-icon at bounding box center [41, 16] width 61 height 16
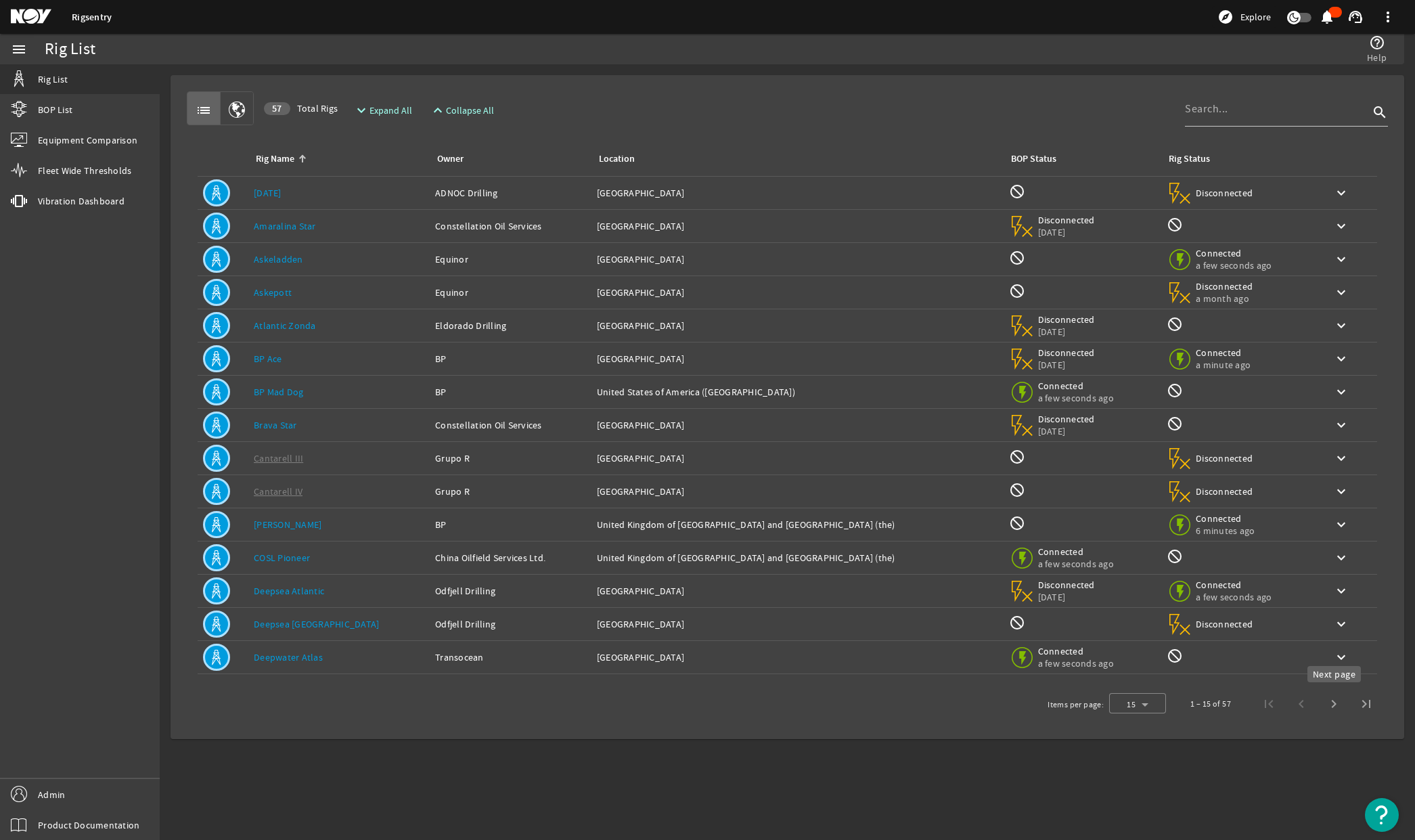
click at [1341, 703] on span "Next page" at bounding box center [1334, 704] width 33 height 33
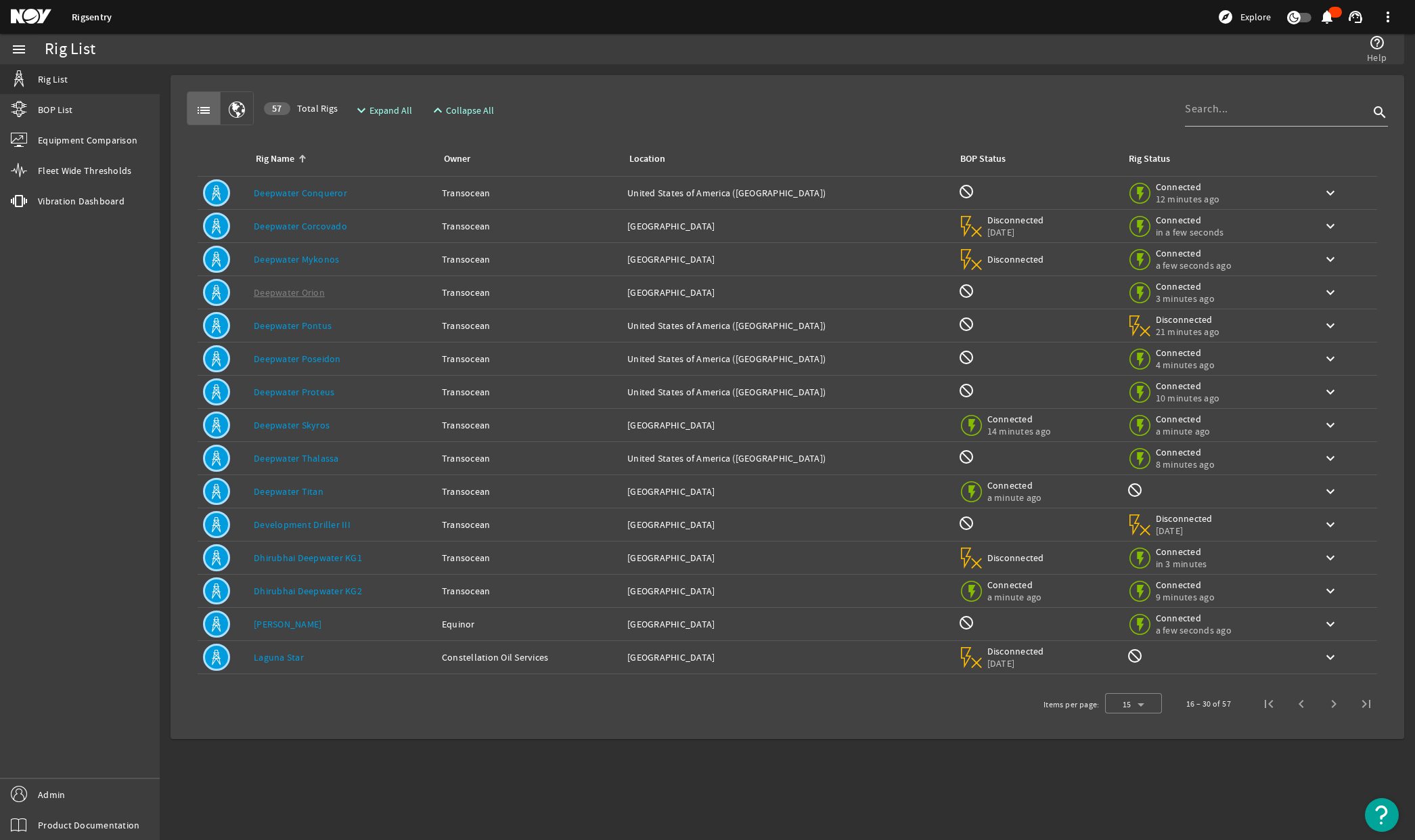
click at [324, 593] on link "Dhirubhai Deepwater KG2" at bounding box center [308, 590] width 108 height 12
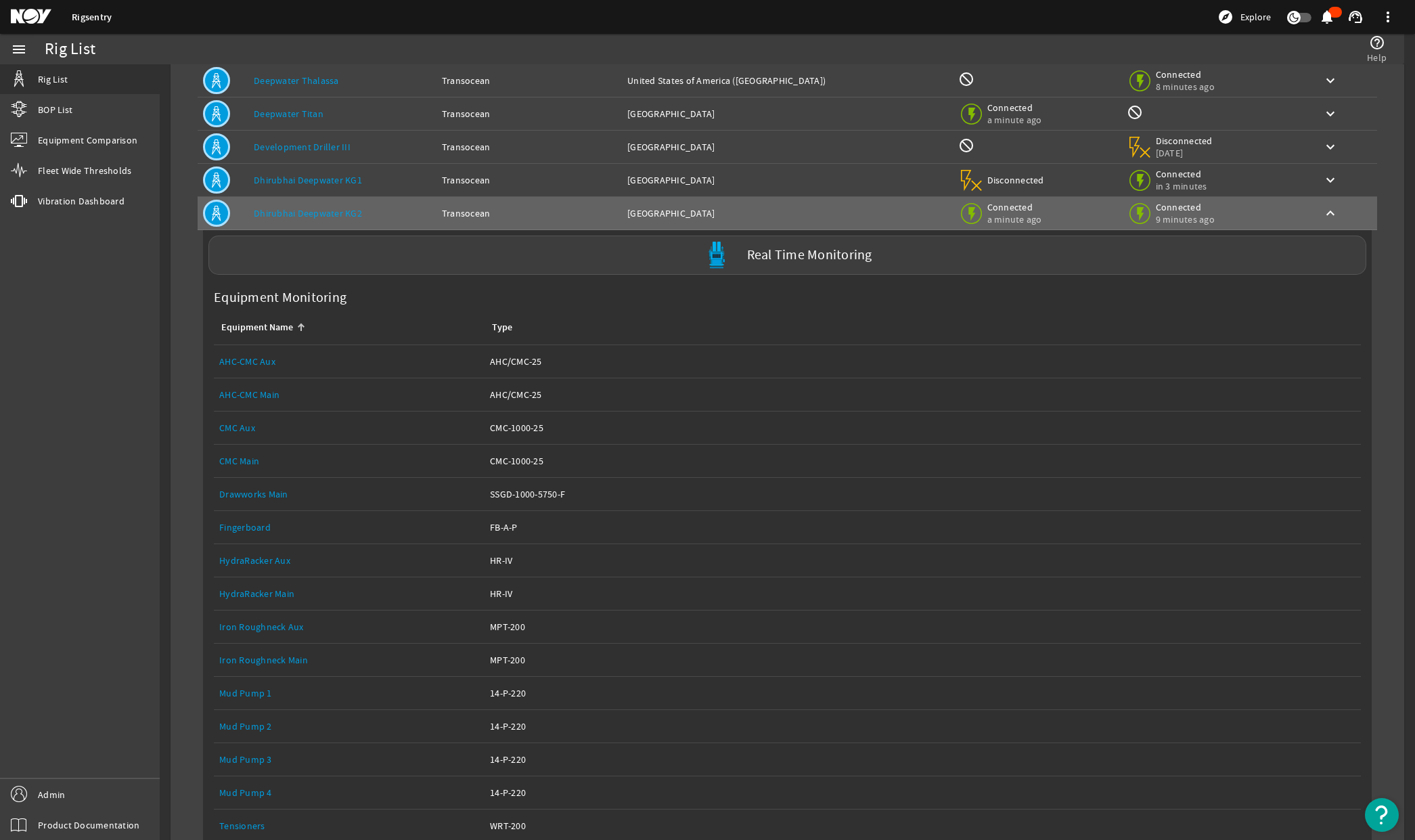
scroll to position [381, 0]
click at [239, 496] on link "Drawworks Main" at bounding box center [253, 491] width 69 height 12
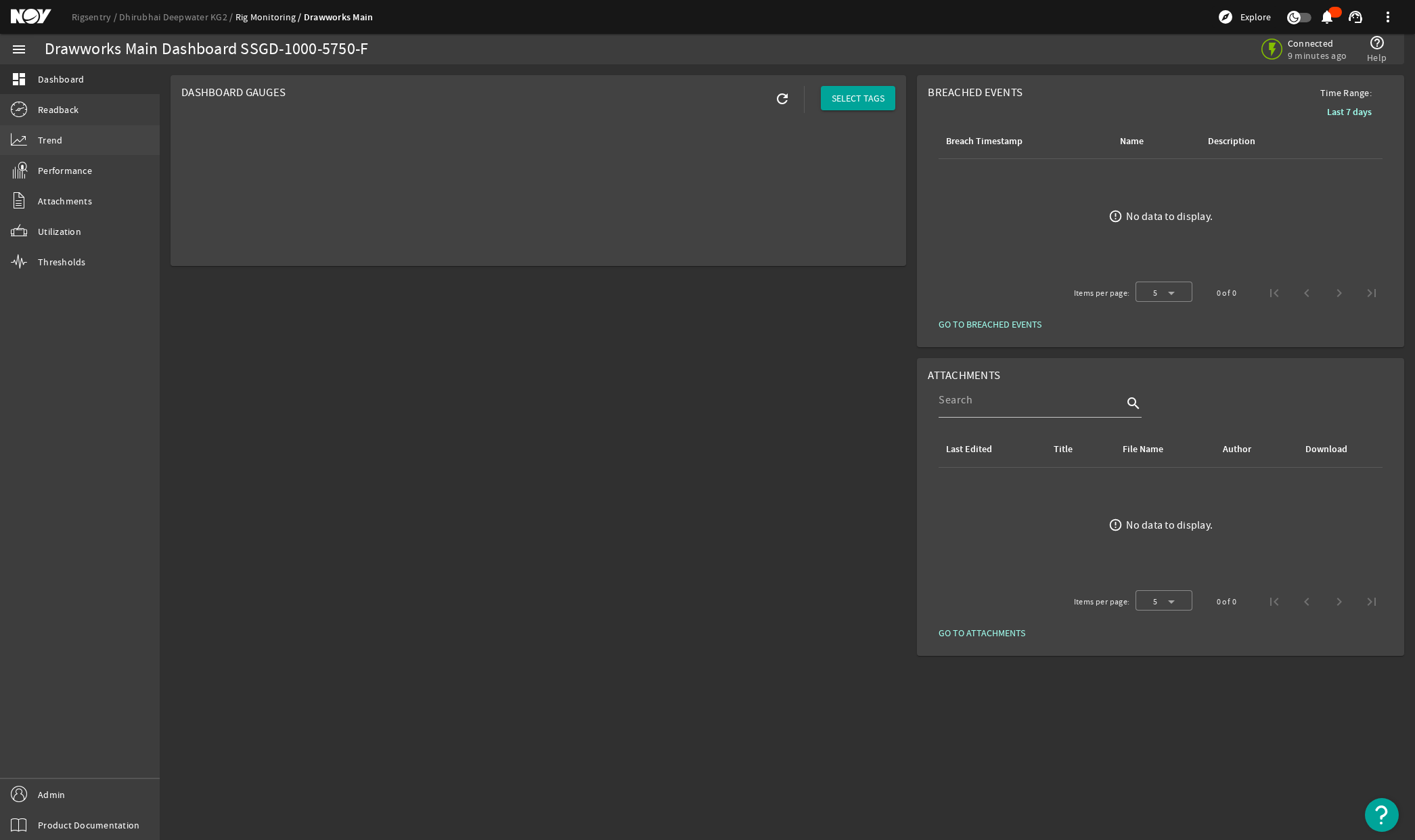
click at [58, 130] on link "Trend" at bounding box center [80, 140] width 160 height 30
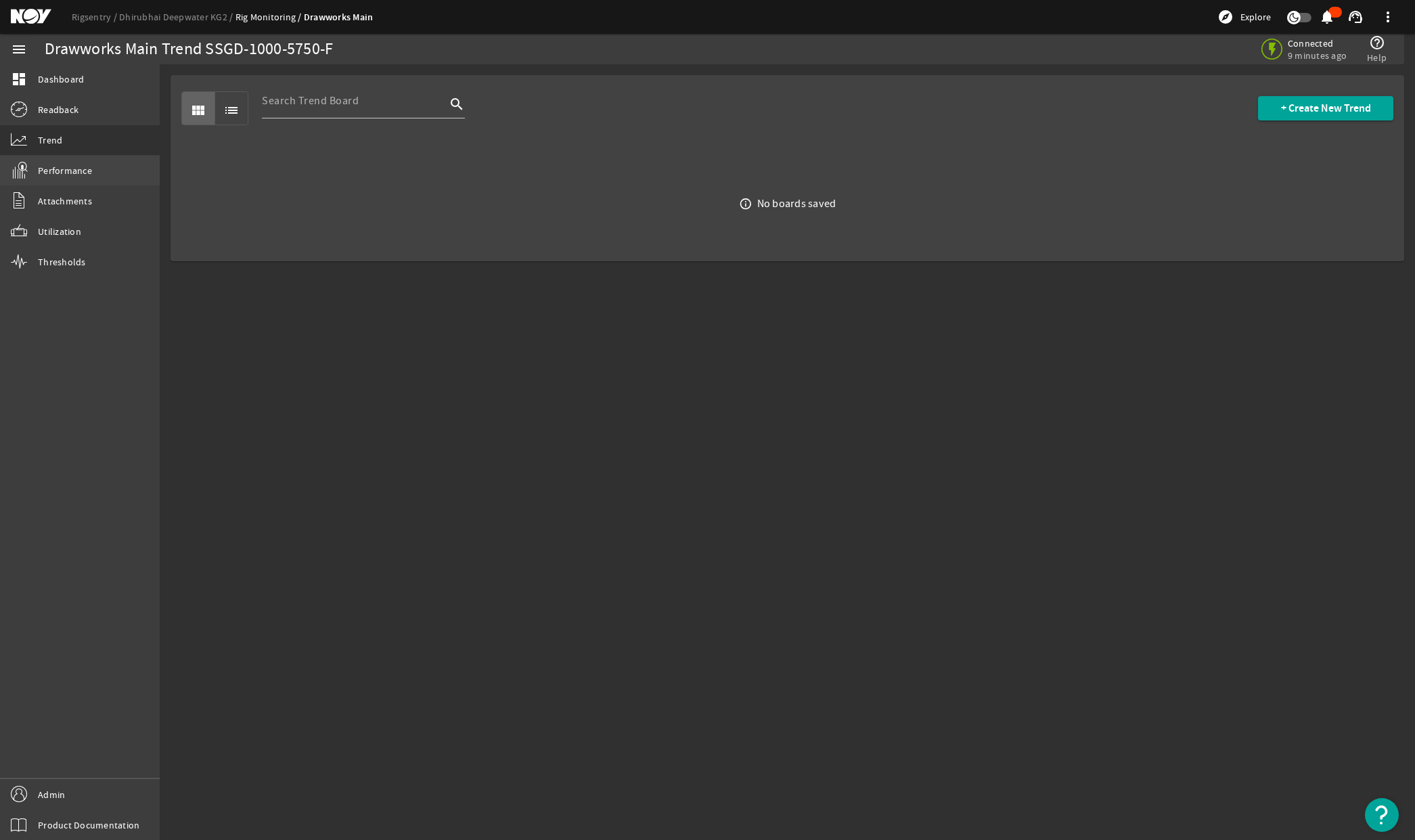
click at [73, 173] on span "Performance" at bounding box center [65, 170] width 54 height 14
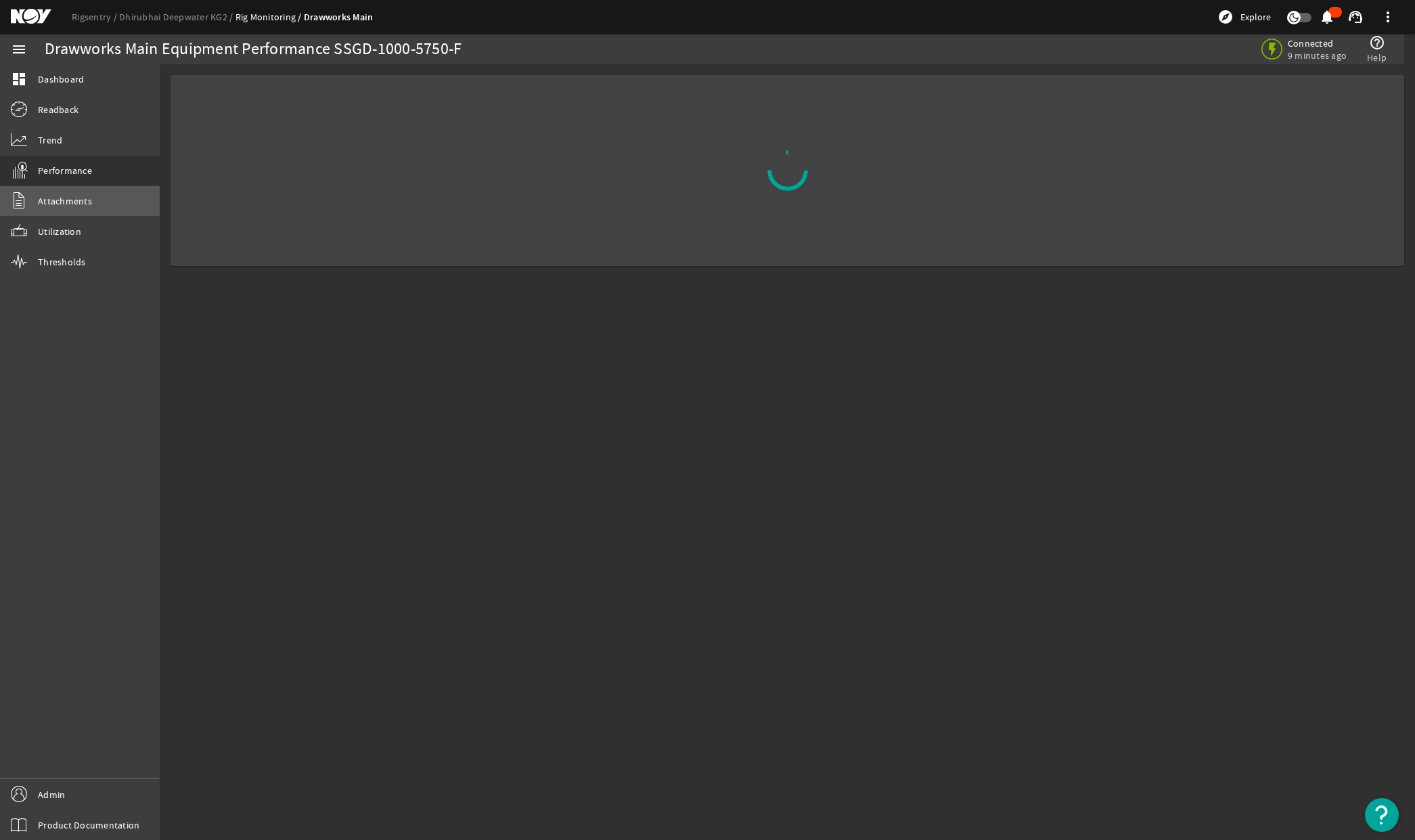
click at [74, 208] on link "Attachments" at bounding box center [80, 201] width 160 height 30
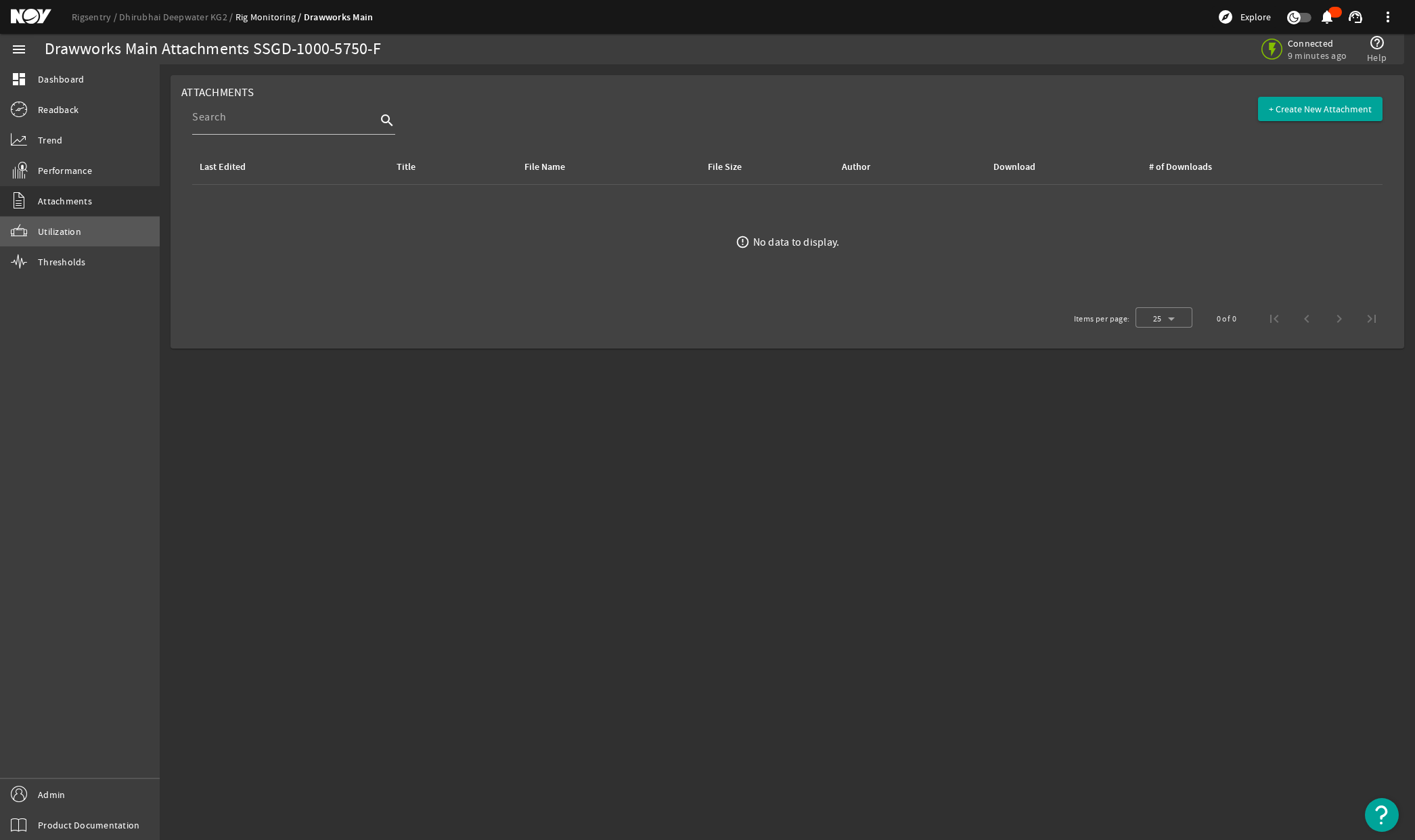
click at [55, 243] on link "Utilization" at bounding box center [80, 231] width 160 height 30
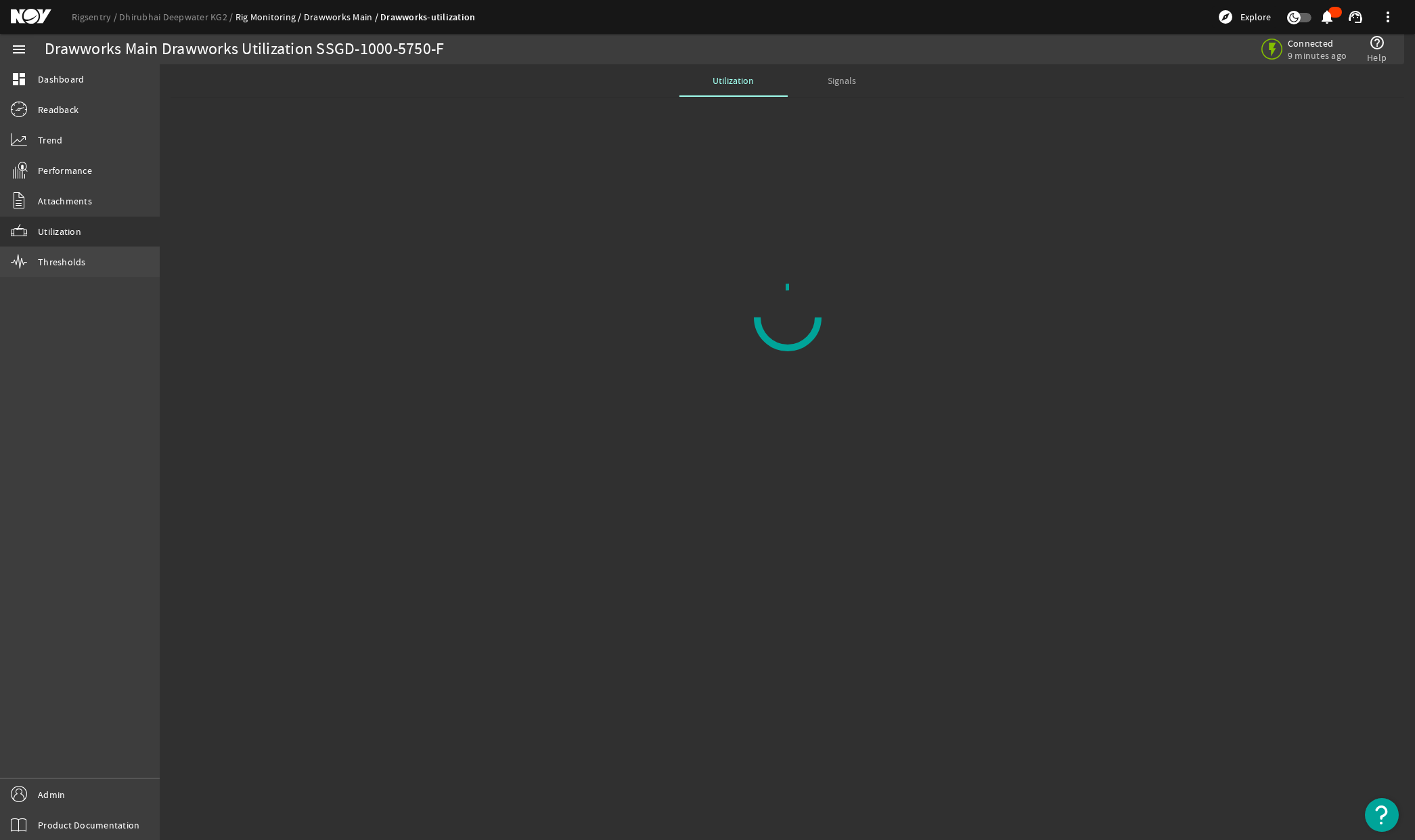
click at [67, 270] on link "Thresholds" at bounding box center [80, 262] width 160 height 30
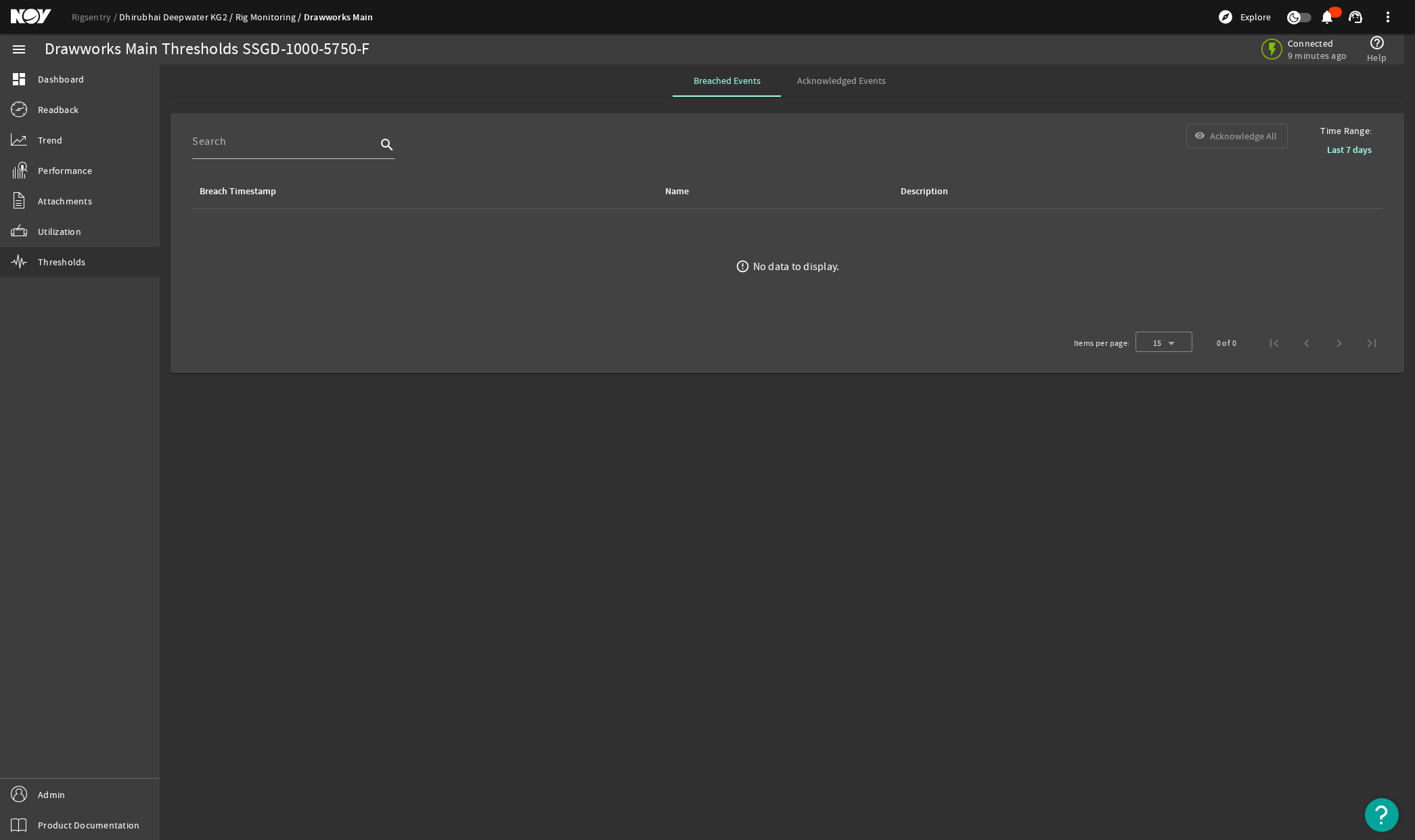
click at [164, 19] on link "Dhirubhai Deepwater KG2" at bounding box center [177, 16] width 117 height 12
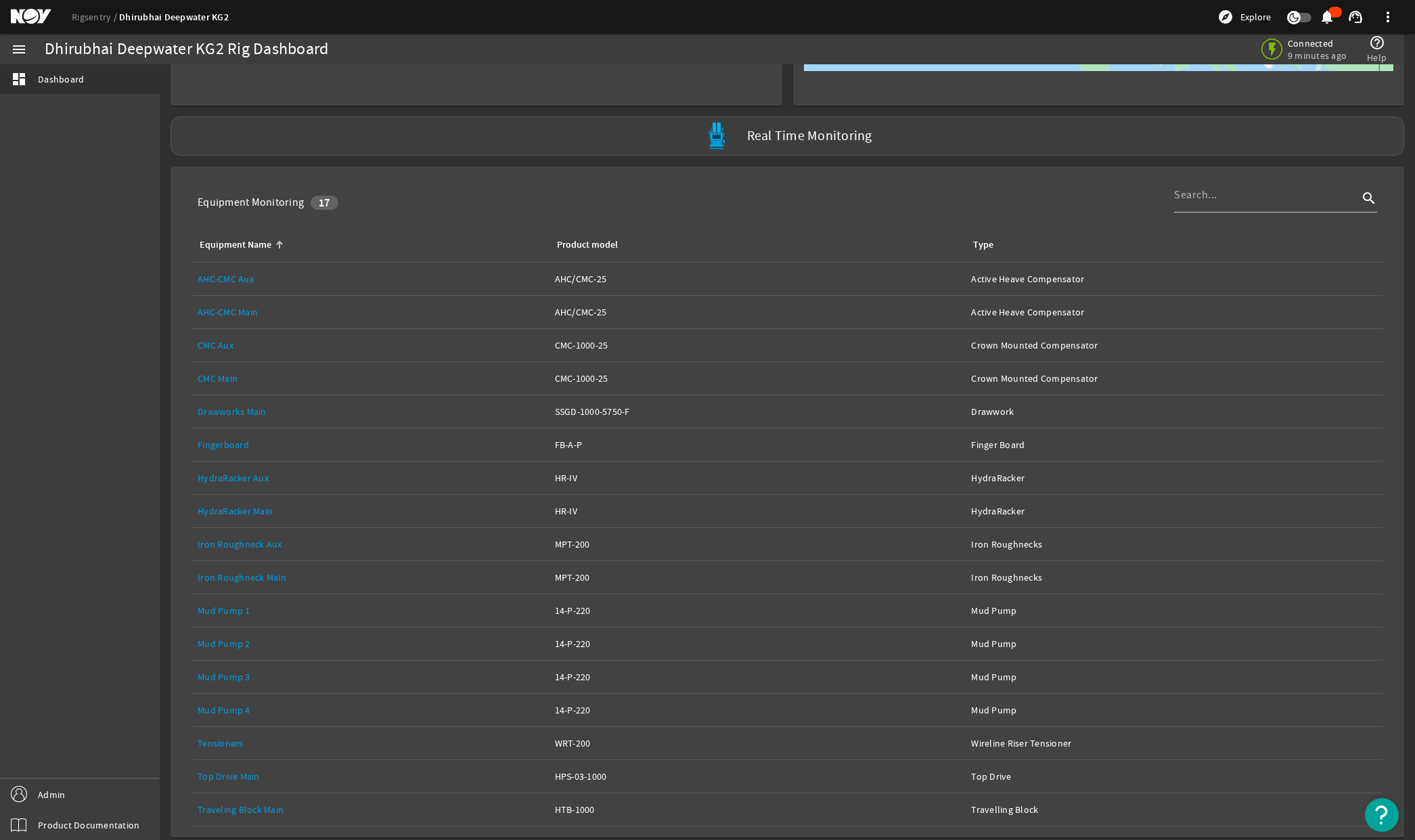
scroll to position [102, 0]
click at [267, 770] on div "Equipment Name: Top Drive Main" at bounding box center [371, 773] width 346 height 14
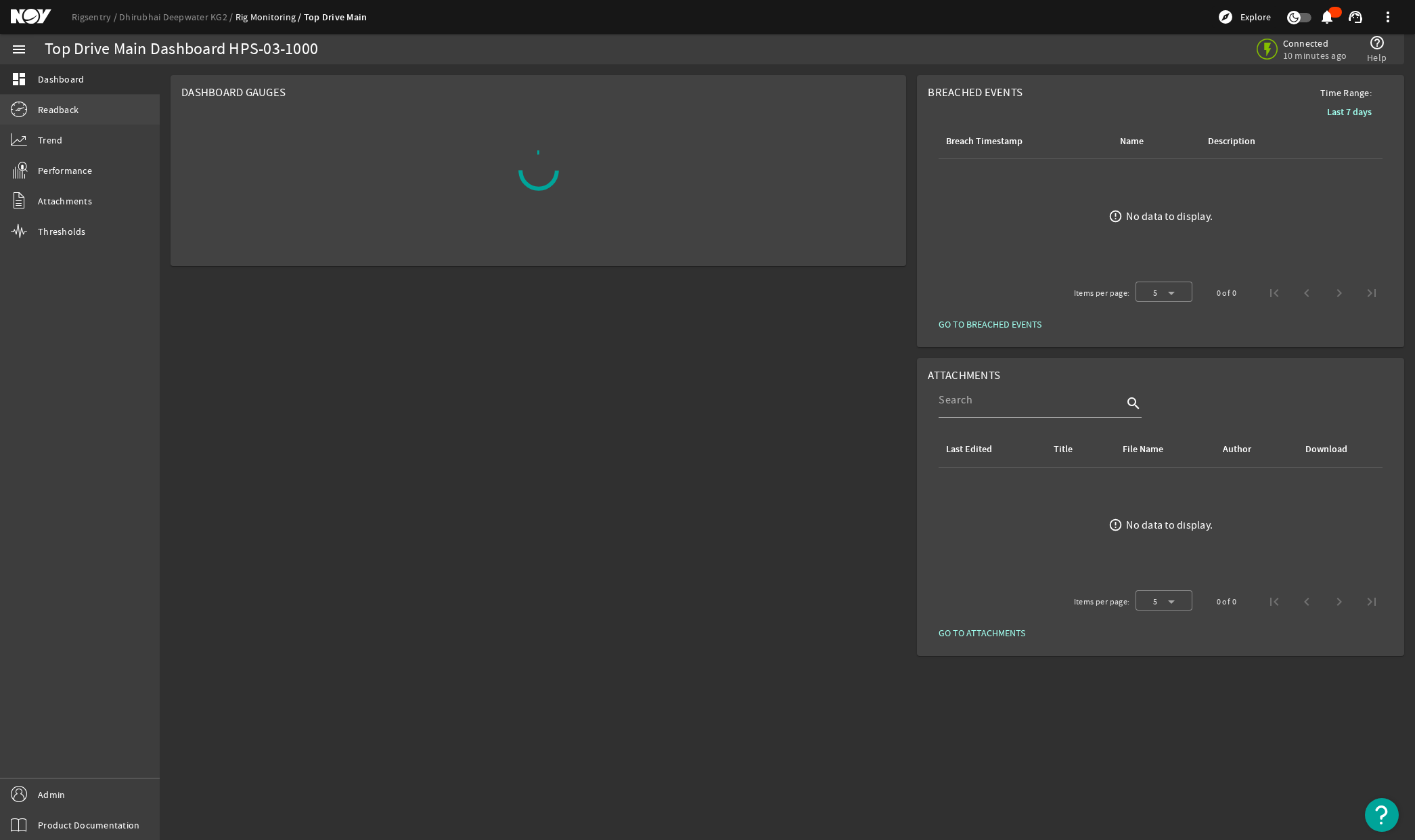
click at [70, 107] on span "Readback" at bounding box center [58, 110] width 41 height 14
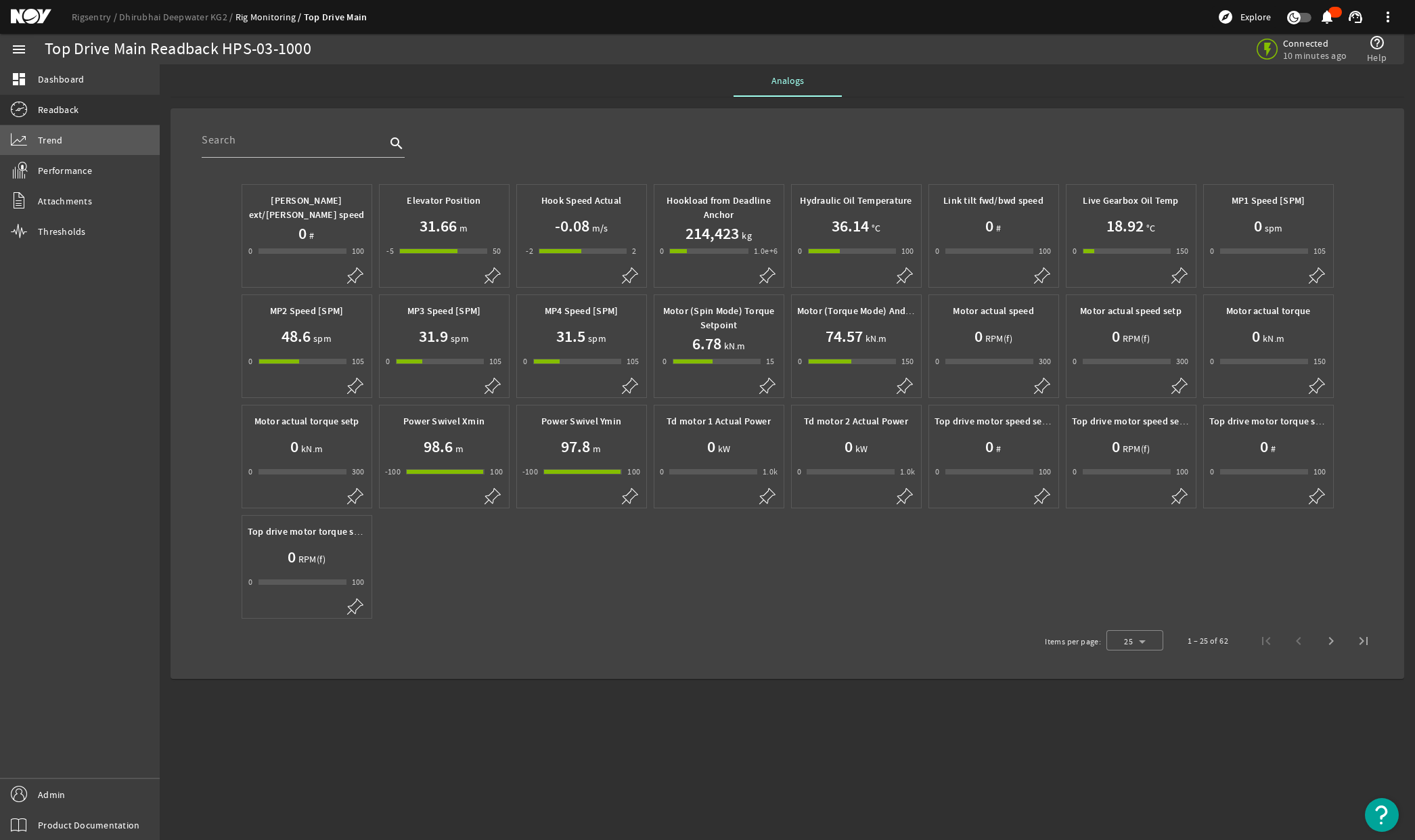
click at [63, 145] on link "Trend" at bounding box center [80, 140] width 160 height 30
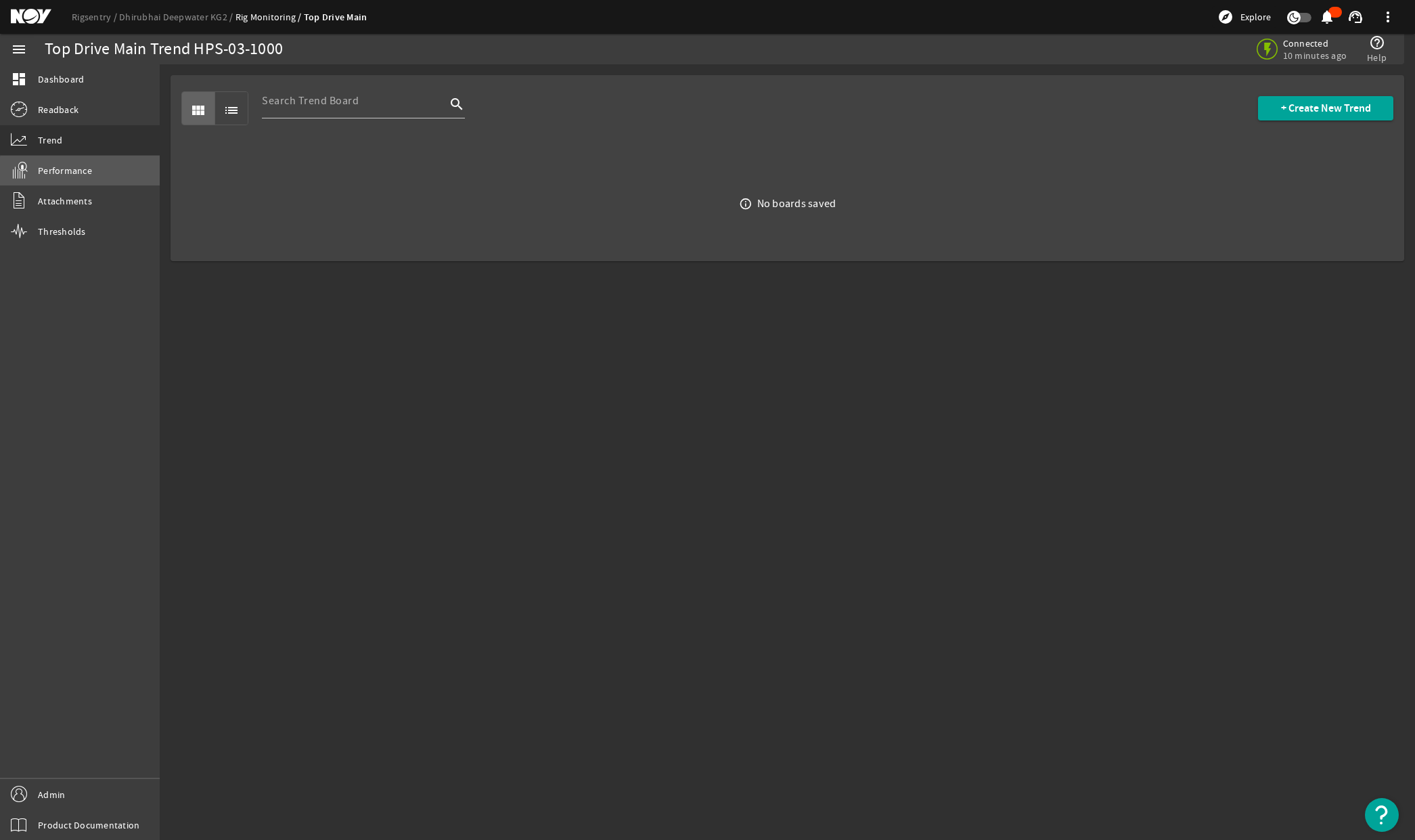
click at [83, 181] on link "Performance" at bounding box center [80, 171] width 160 height 30
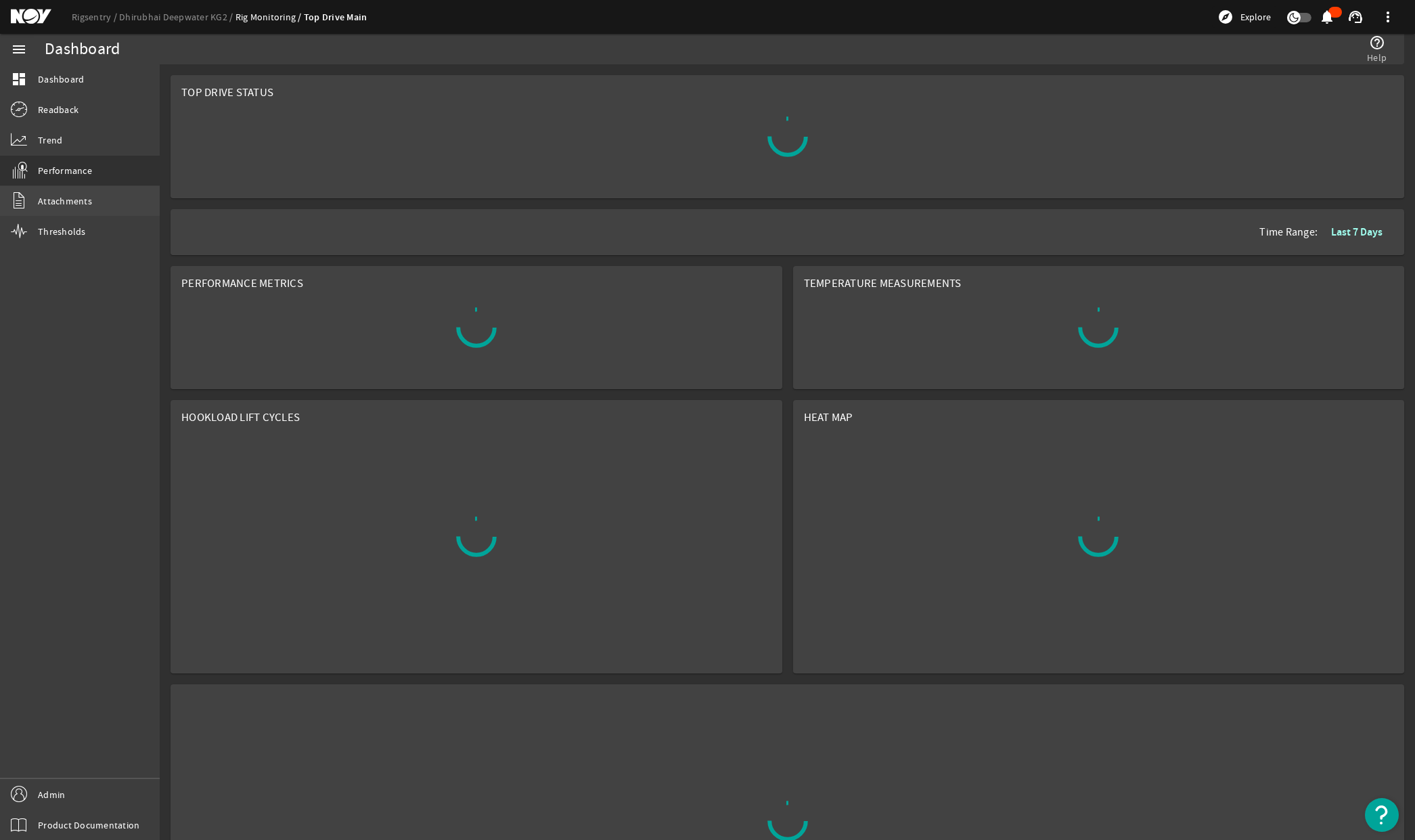
click at [77, 209] on link "Attachments" at bounding box center [80, 201] width 160 height 30
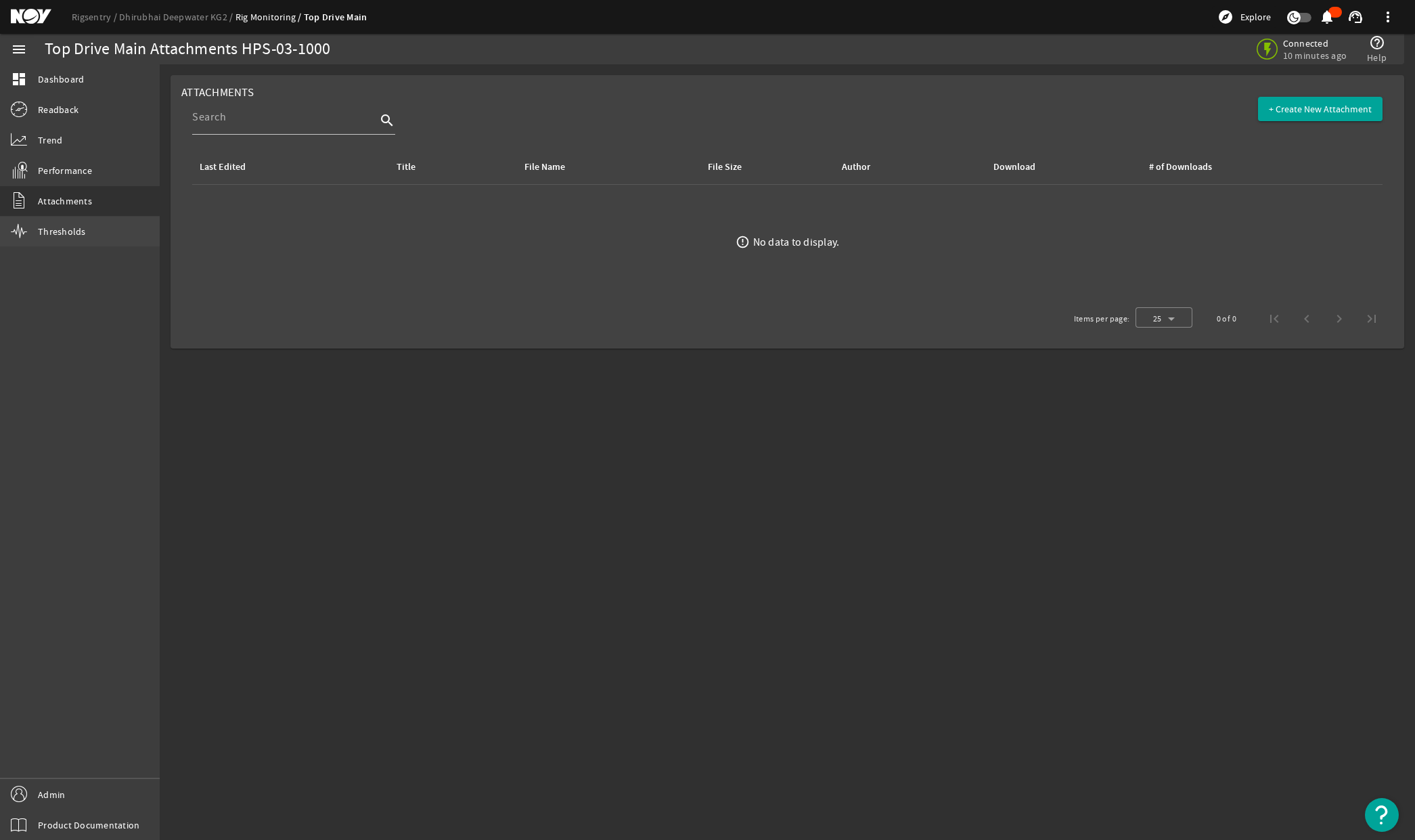
click at [69, 237] on span "Thresholds" at bounding box center [62, 231] width 48 height 14
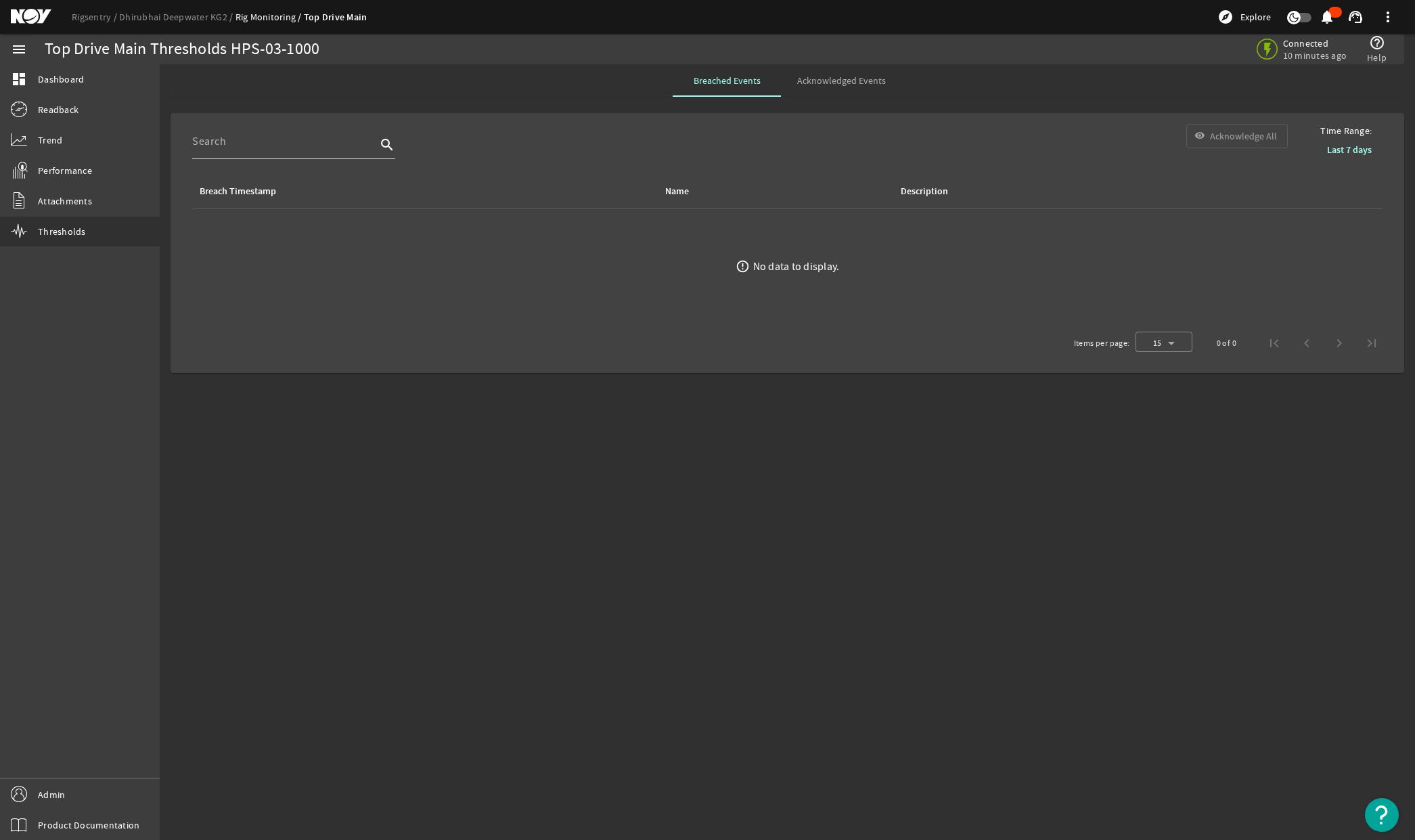
click at [85, 29] on div "Rigsentry Dhirubhai Deepwater KG2 Rig Monitoring Top Drive Main explore Explore…" at bounding box center [707, 17] width 1415 height 34
click at [88, 21] on link "Rigsentry" at bounding box center [95, 16] width 48 height 12
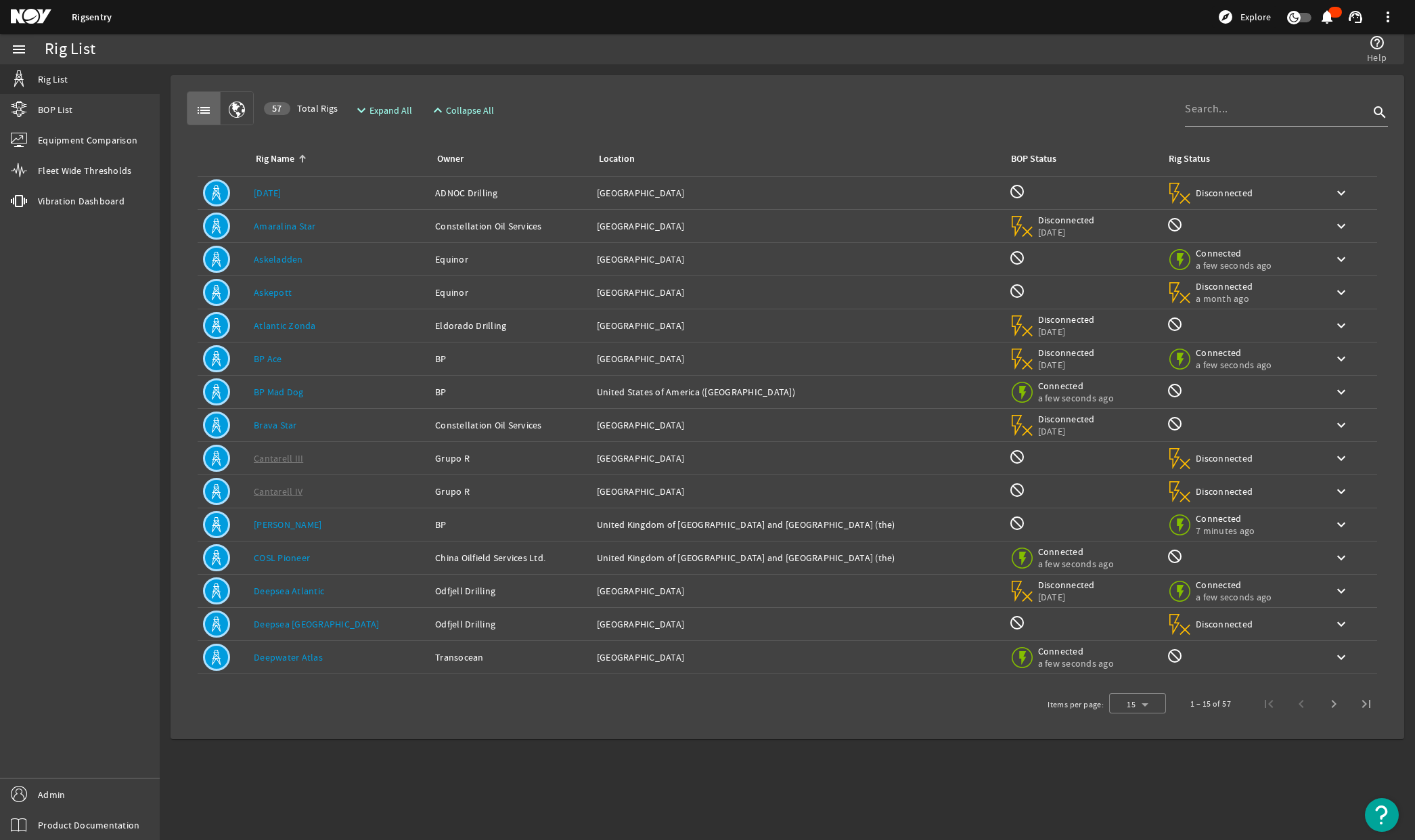
click at [98, 21] on link "Rigsentry" at bounding box center [92, 17] width 40 height 13
click at [1332, 707] on span "Next page" at bounding box center [1334, 704] width 33 height 33
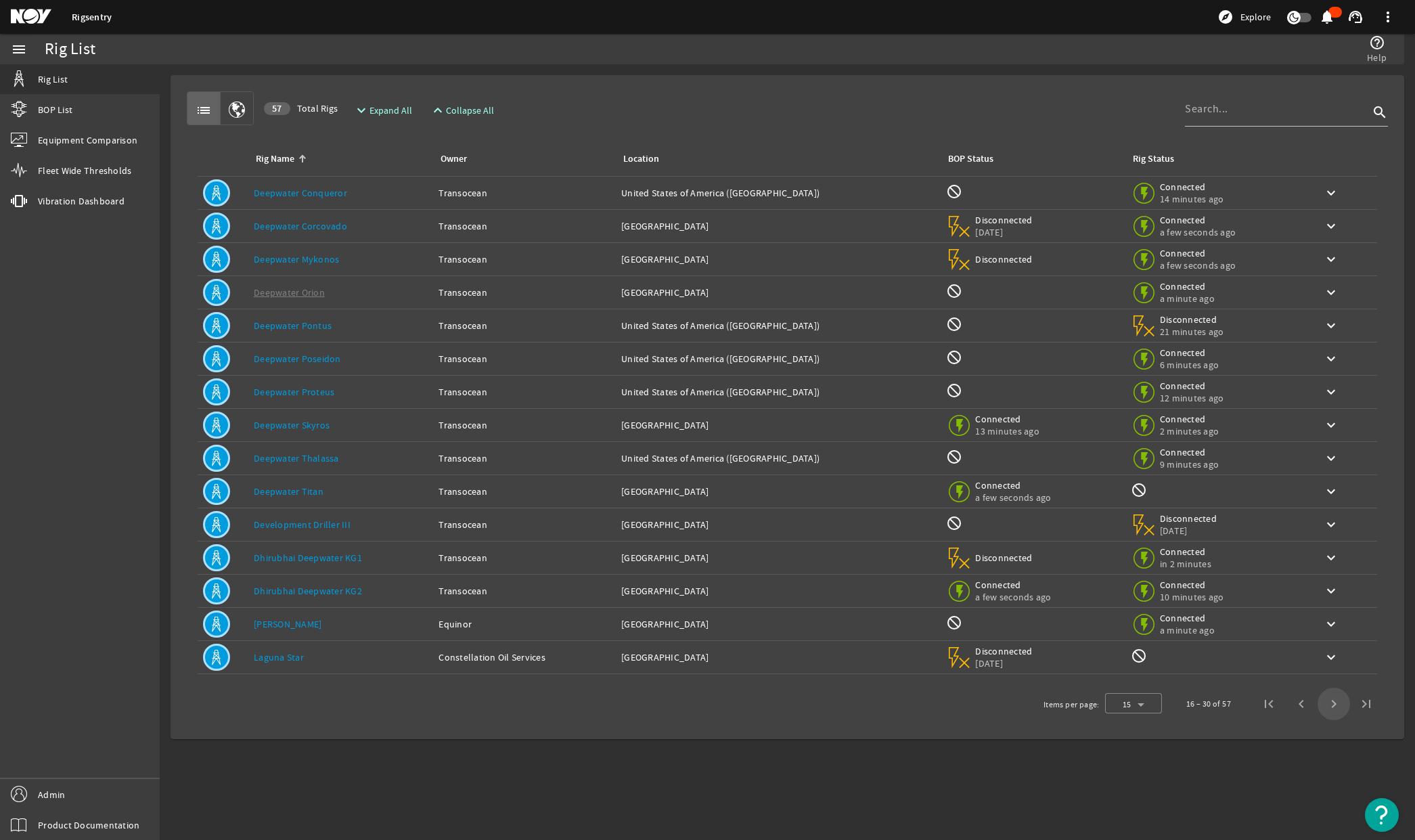
click at [1332, 707] on span "Next page" at bounding box center [1334, 704] width 33 height 33
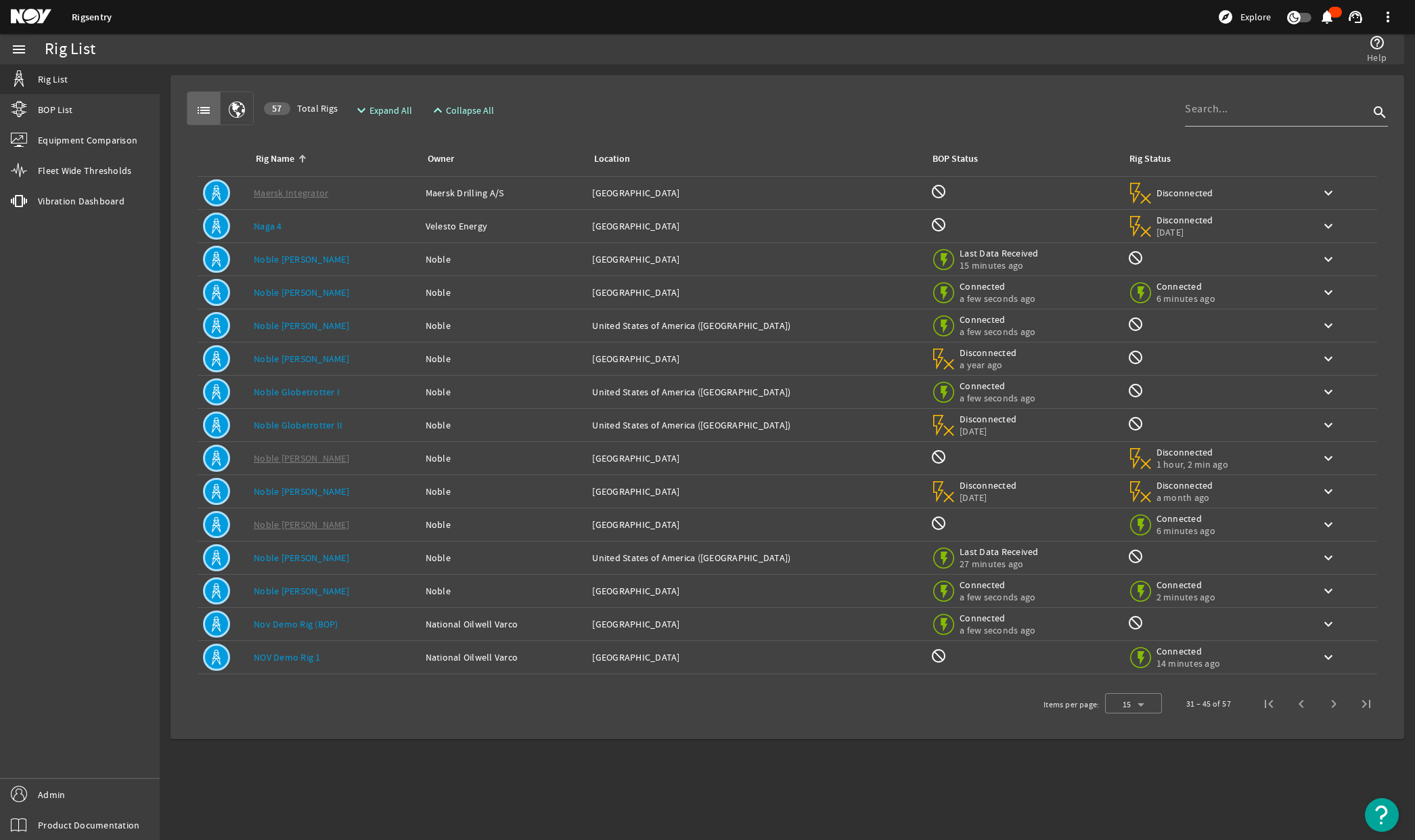
click at [1332, 707] on span "Next page" at bounding box center [1334, 704] width 33 height 33
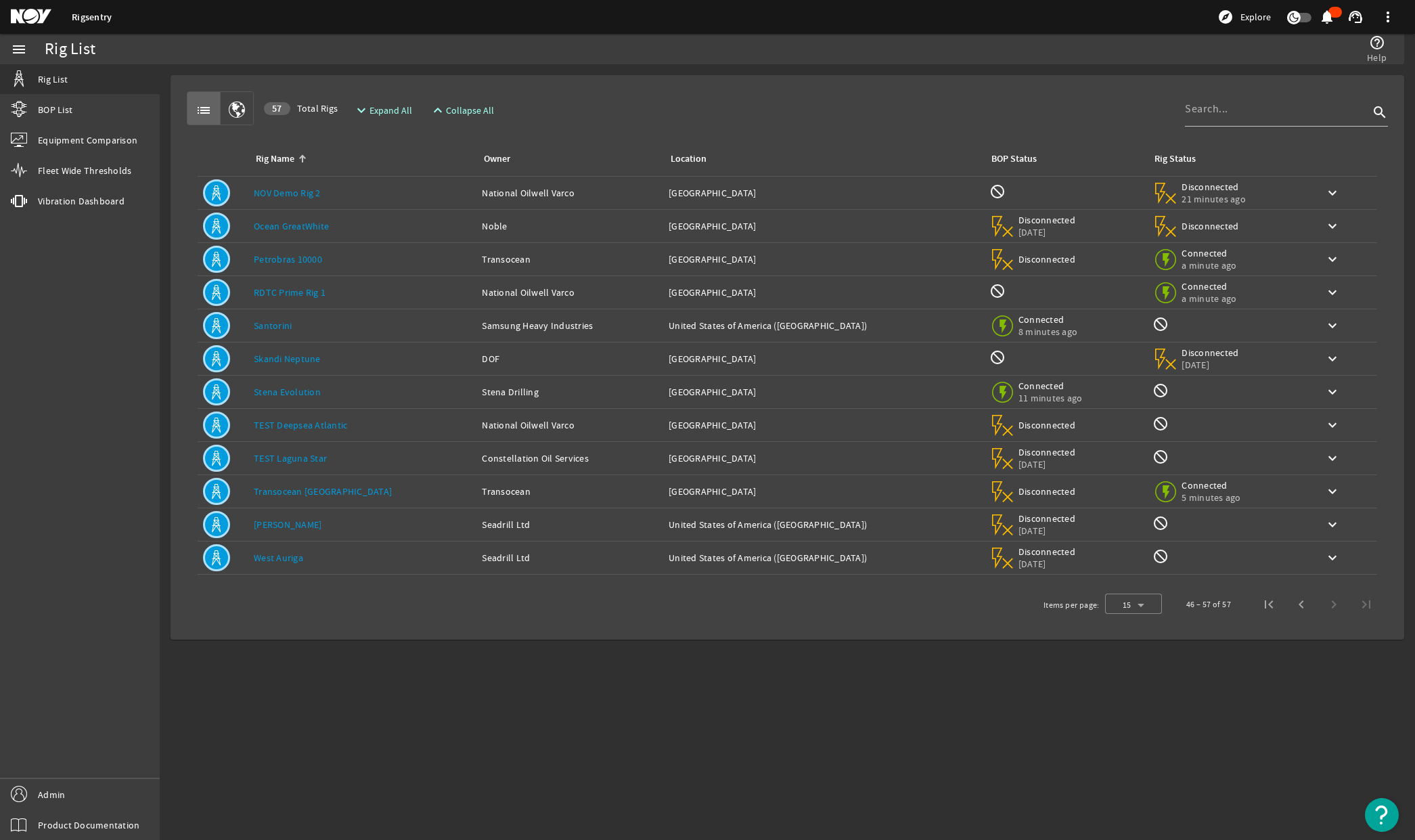
click at [30, 21] on mat-icon at bounding box center [41, 16] width 61 height 16
